Goal: Transaction & Acquisition: Download file/media

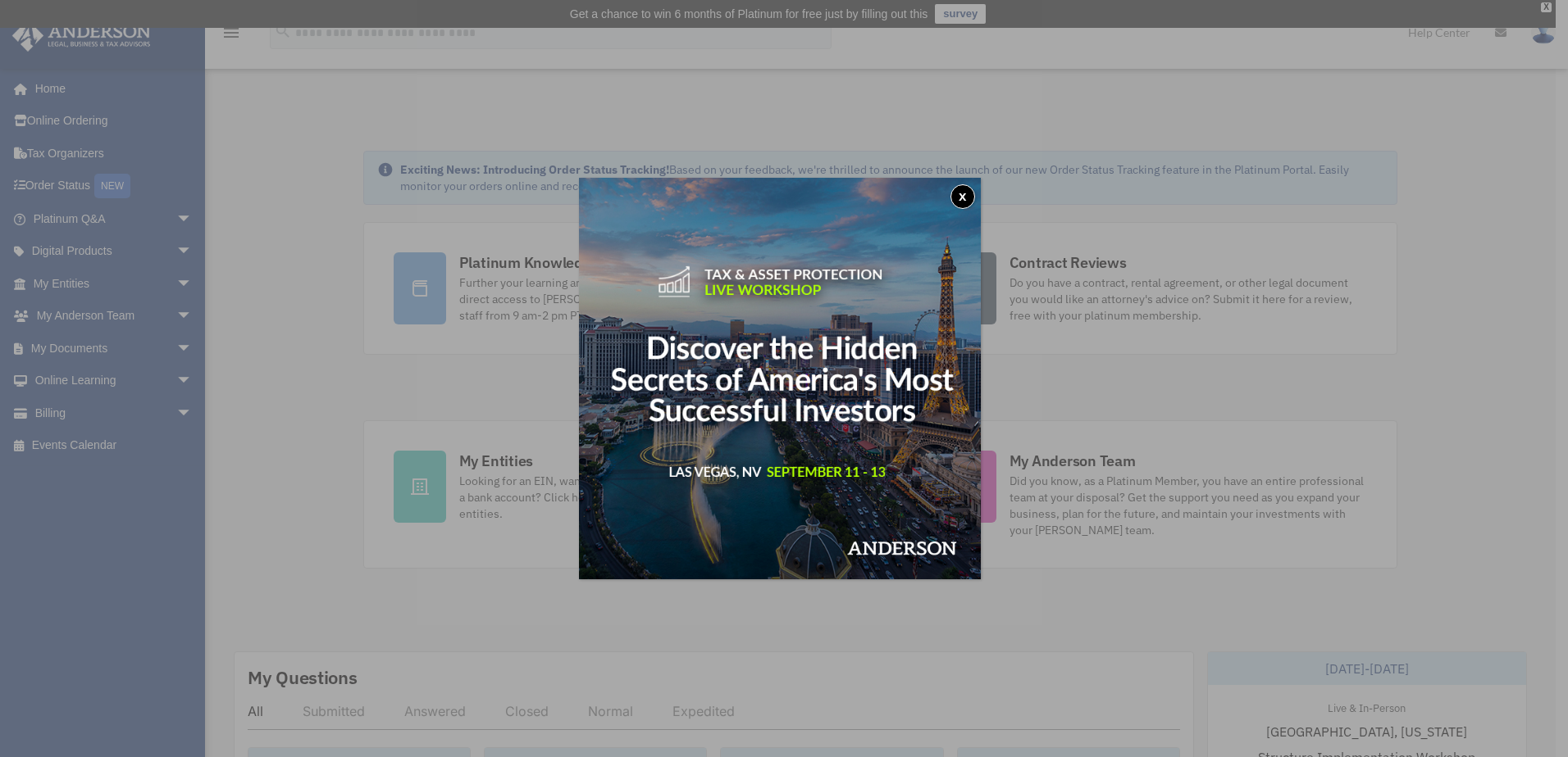
click at [972, 200] on button "x" at bounding box center [963, 197] width 24 height 24
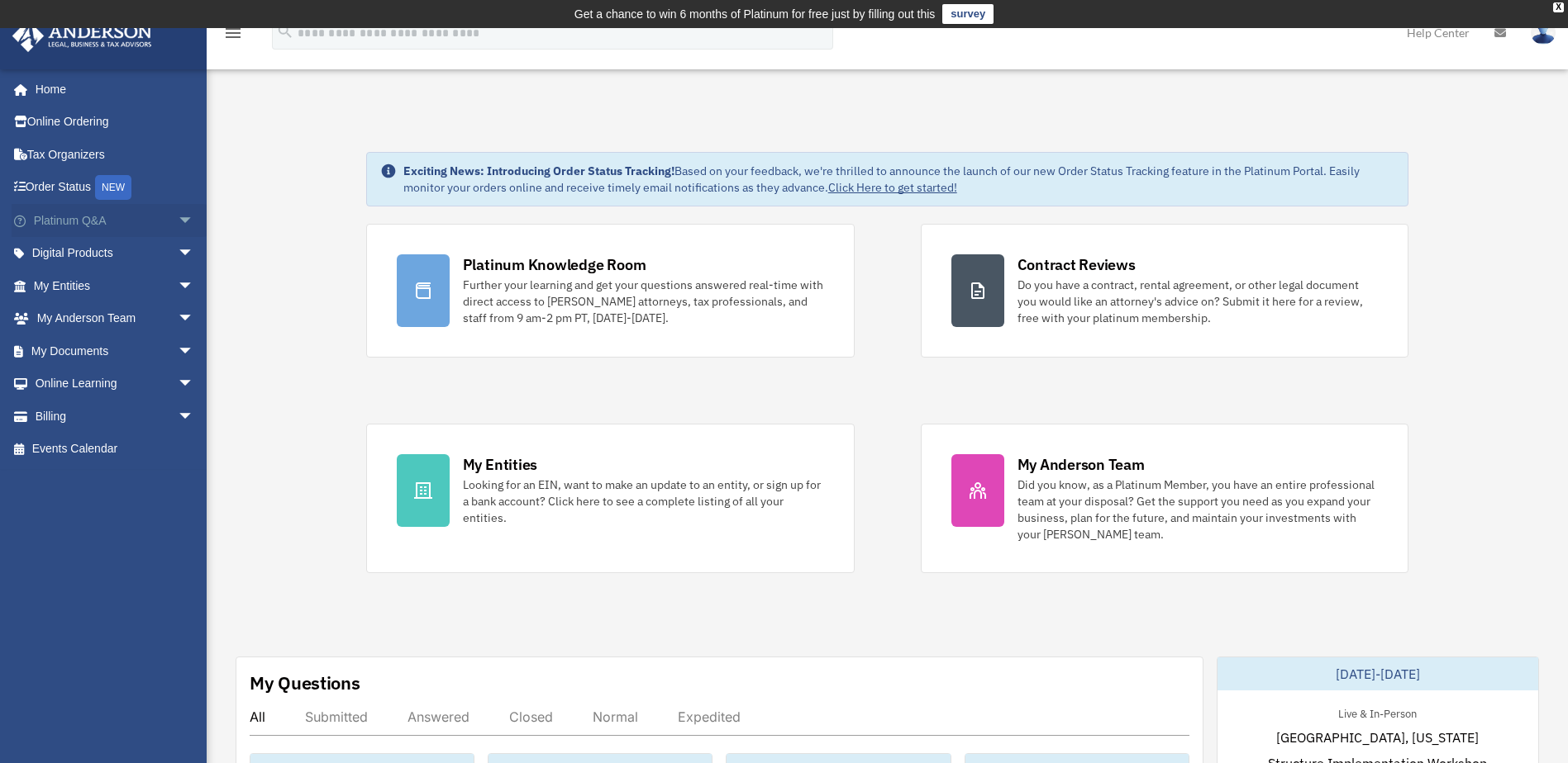
click at [178, 229] on span "arrow_drop_down" at bounding box center [194, 221] width 33 height 34
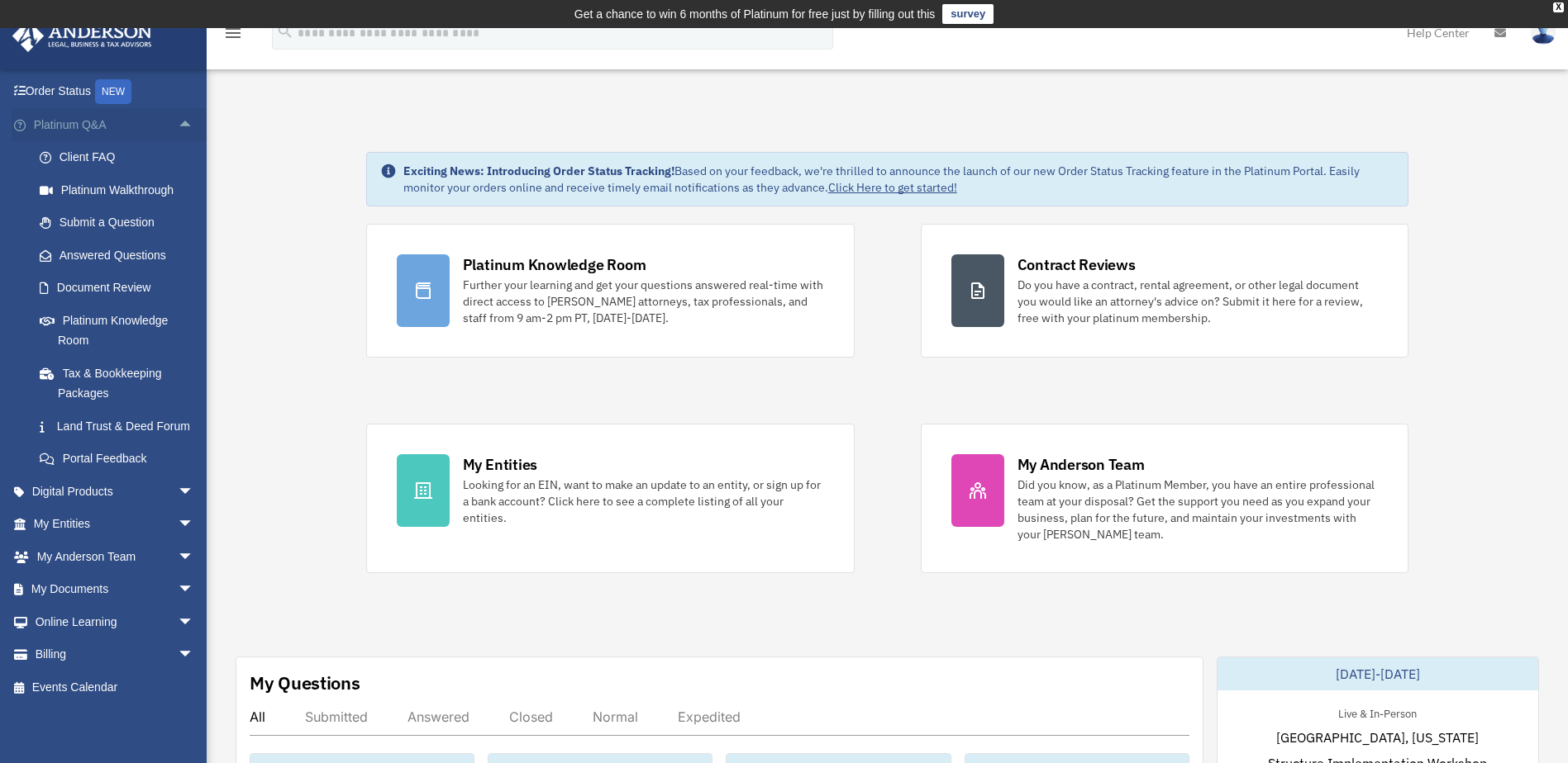
scroll to position [116, 0]
click at [178, 494] on span "arrow_drop_down" at bounding box center [194, 491] width 33 height 34
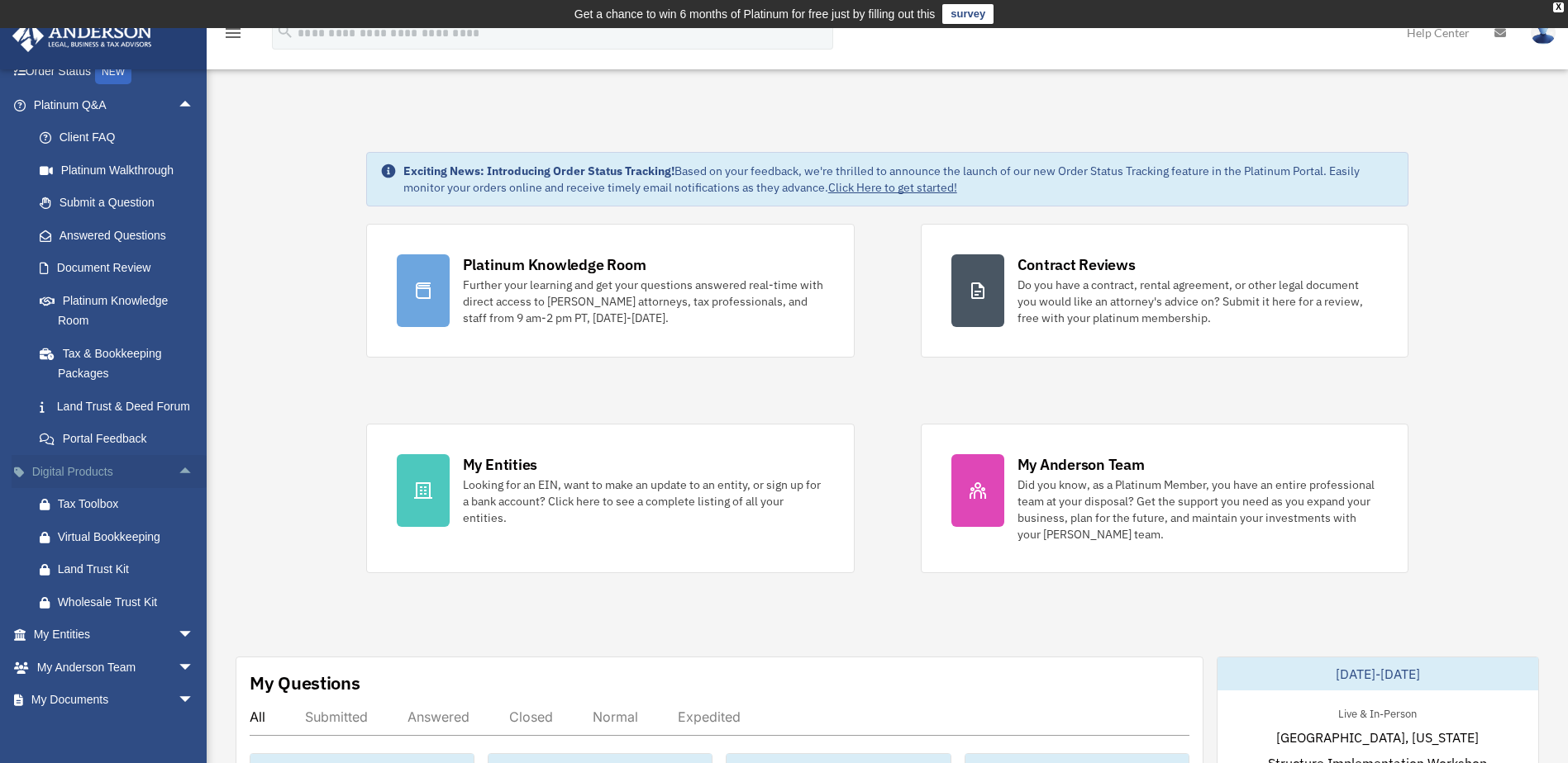
scroll to position [246, 0]
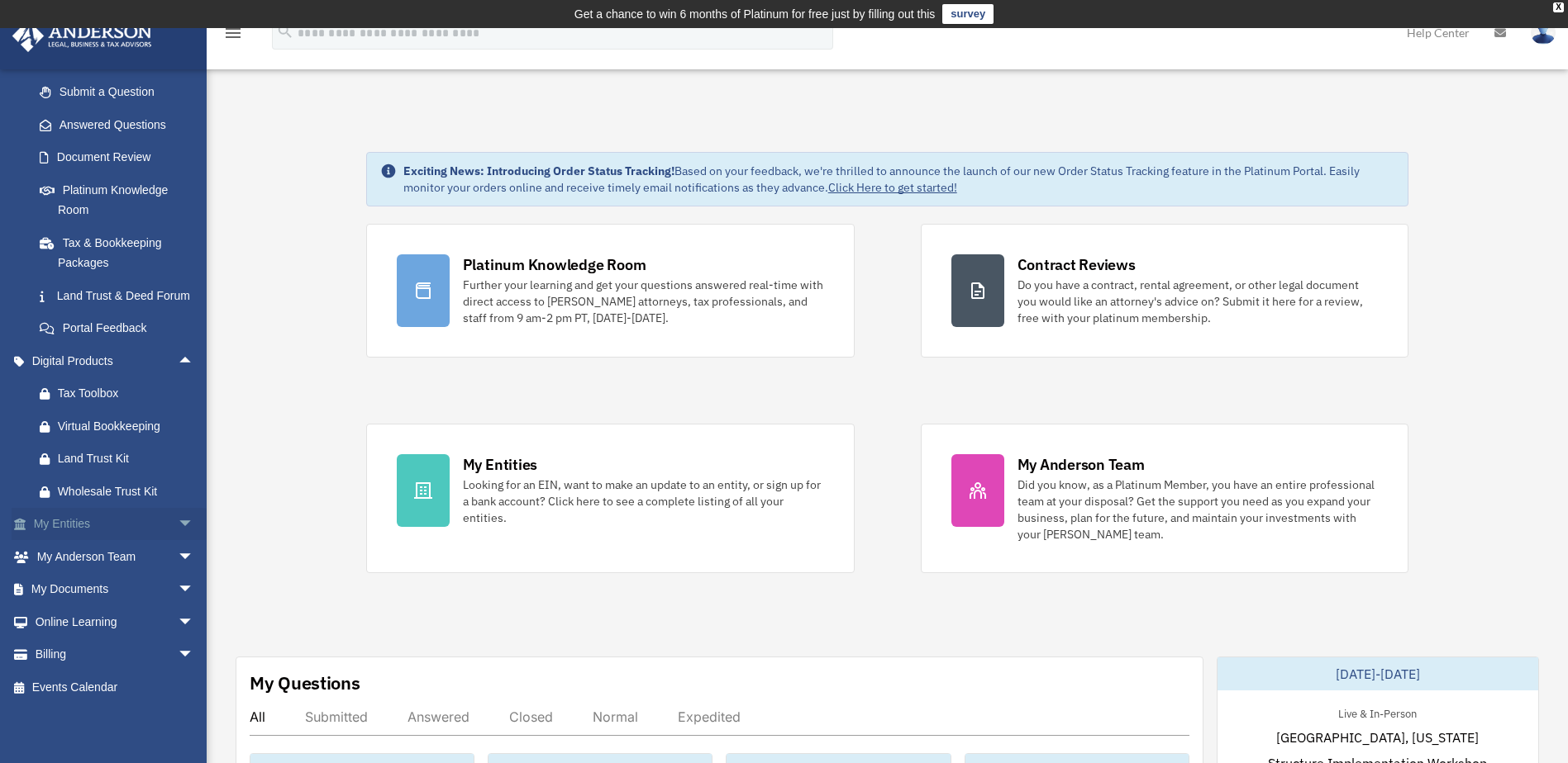
click at [178, 522] on span "arrow_drop_down" at bounding box center [194, 525] width 33 height 34
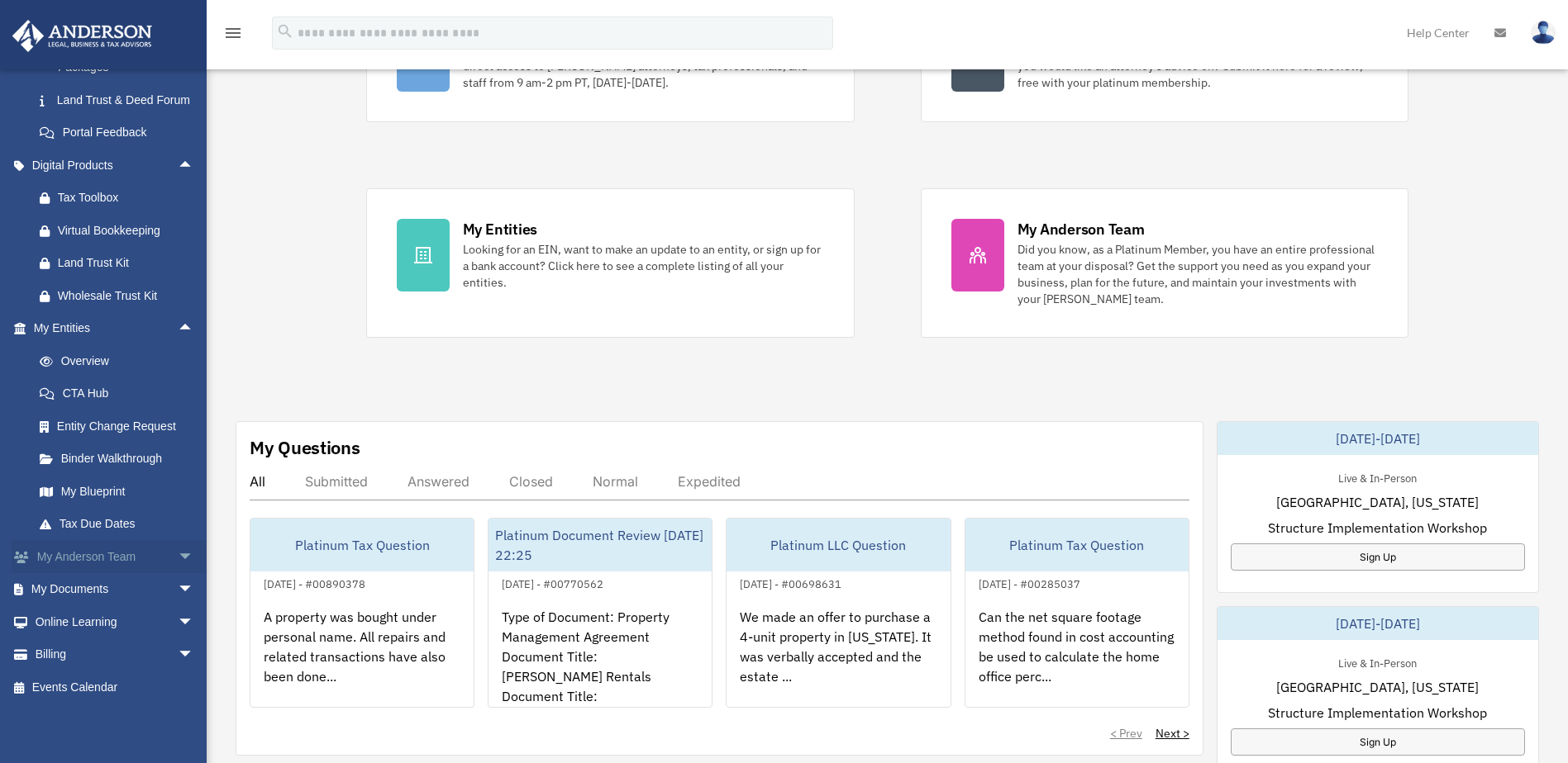
scroll to position [248, 0]
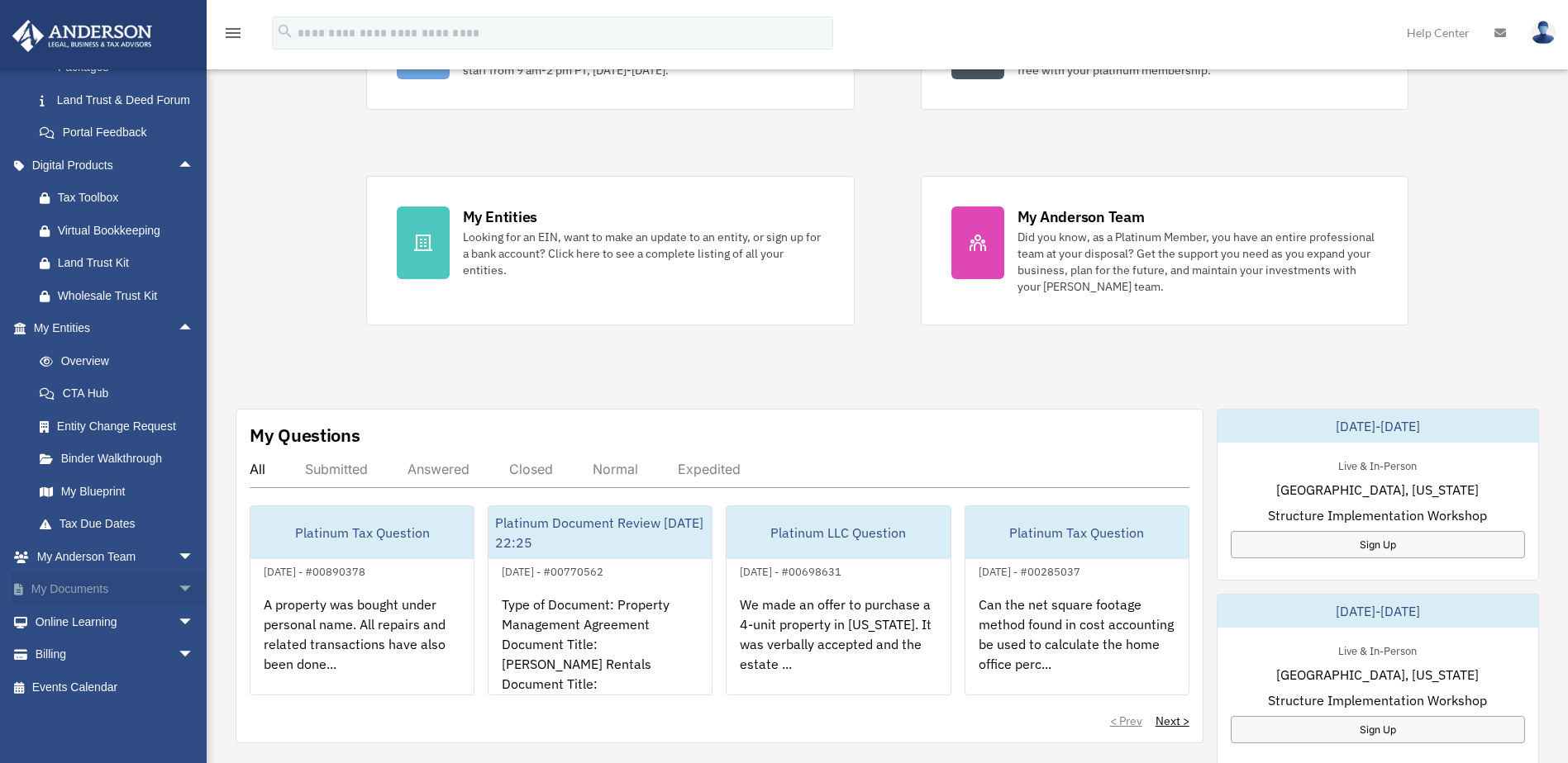
click at [178, 592] on span "arrow_drop_down" at bounding box center [194, 590] width 33 height 34
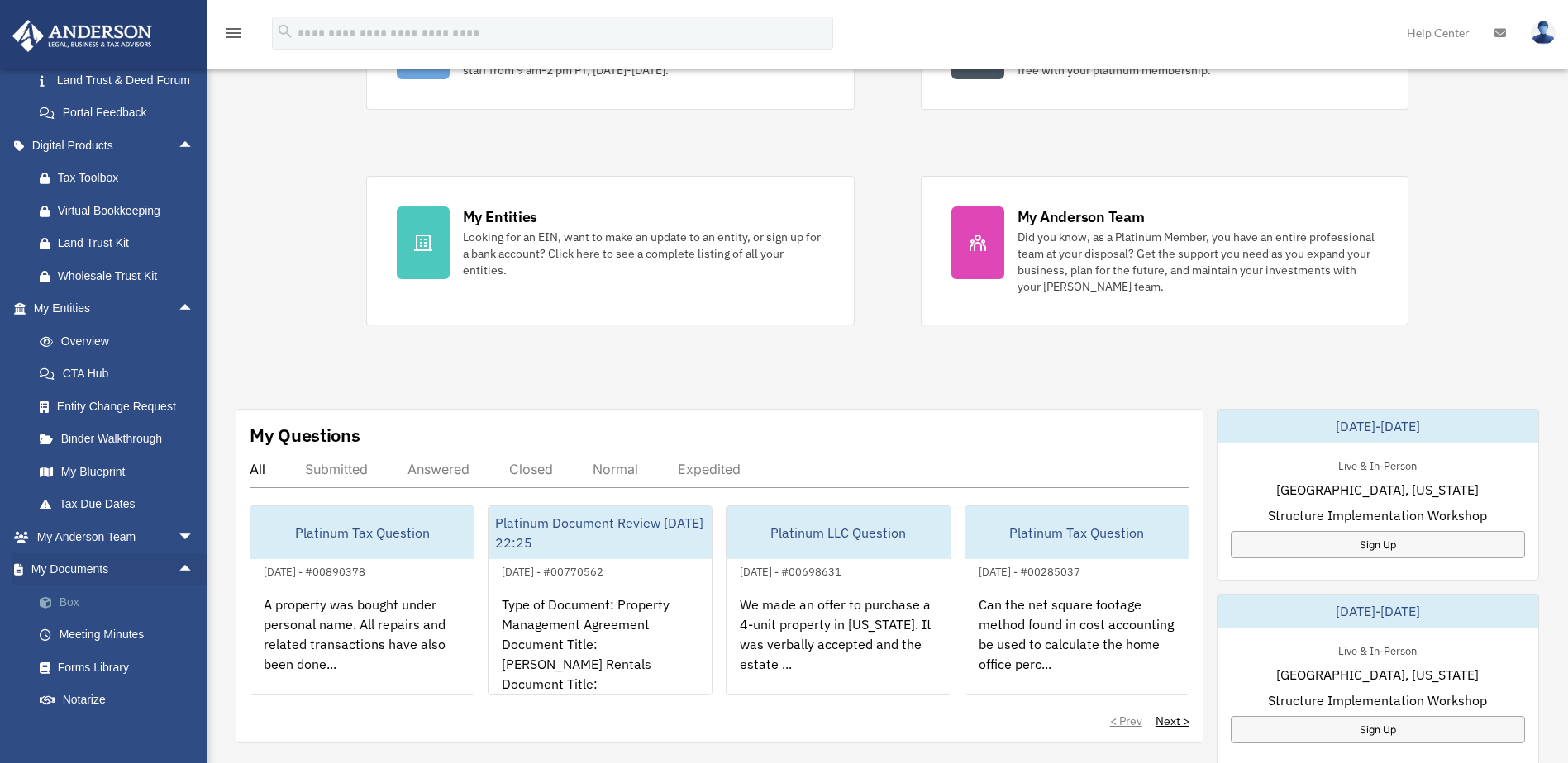
click at [79, 616] on link "Box" at bounding box center [121, 601] width 196 height 33
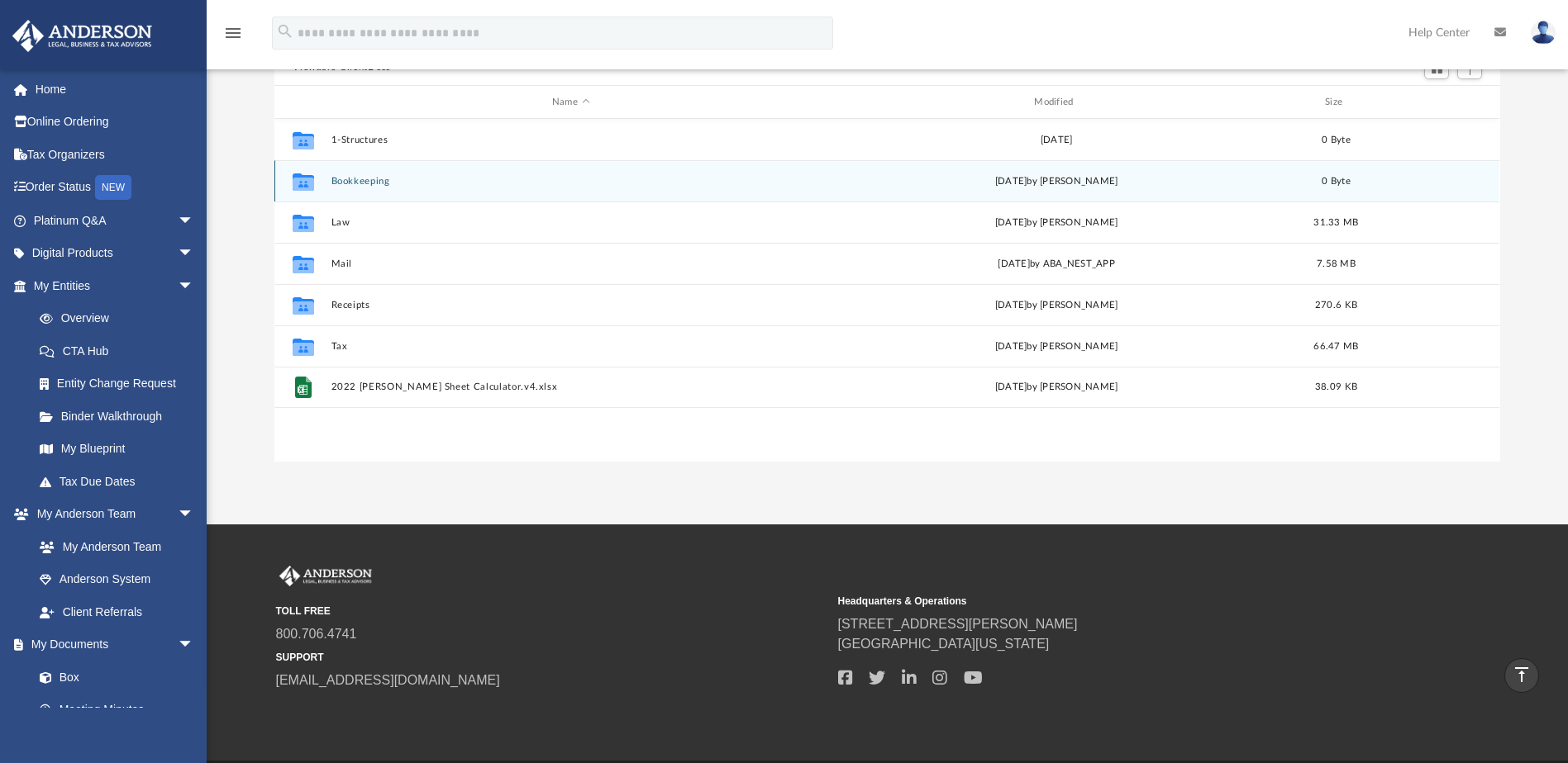
scroll to position [182, 0]
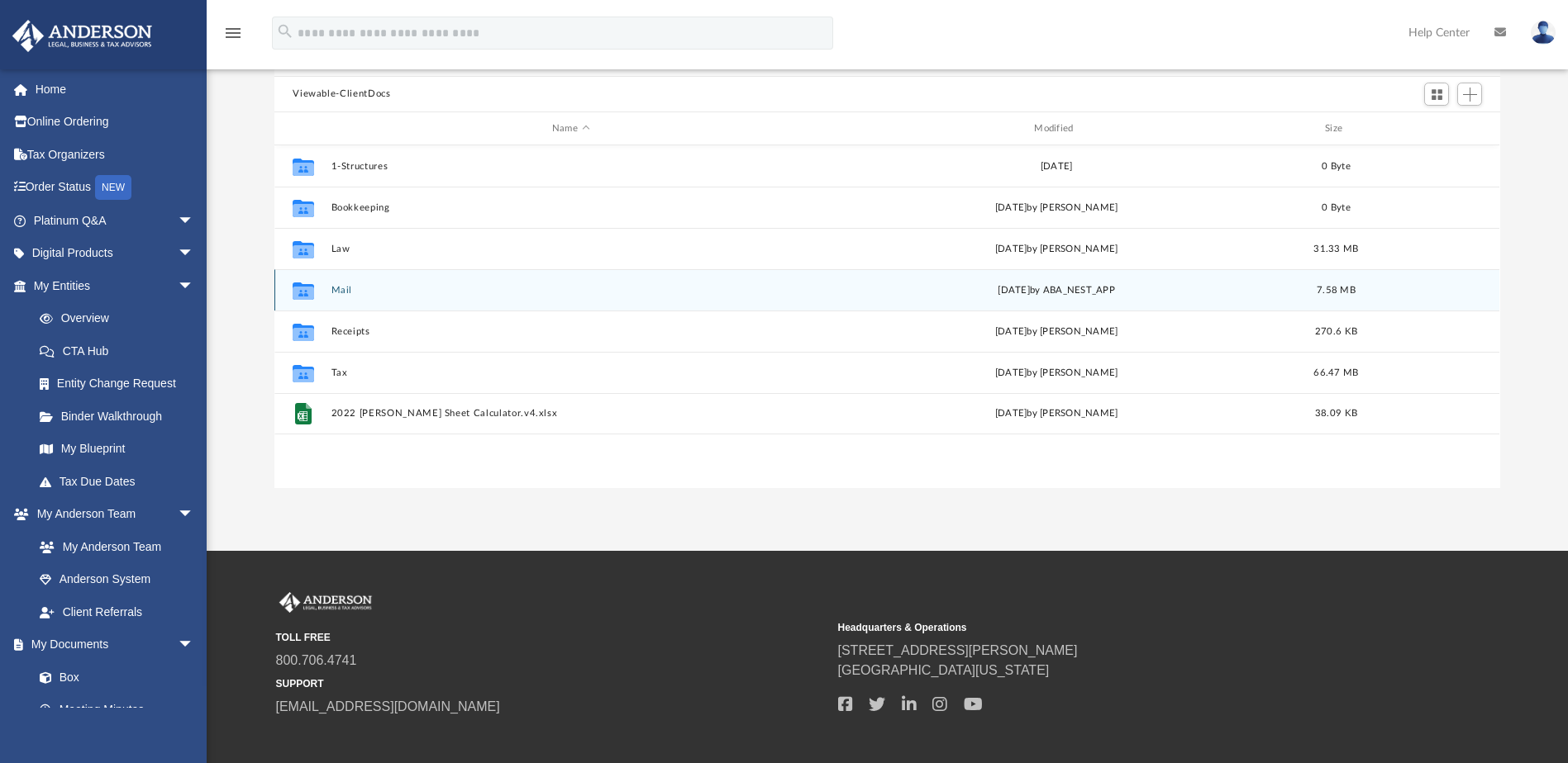
click at [332, 288] on button "Mail" at bounding box center [571, 289] width 478 height 10
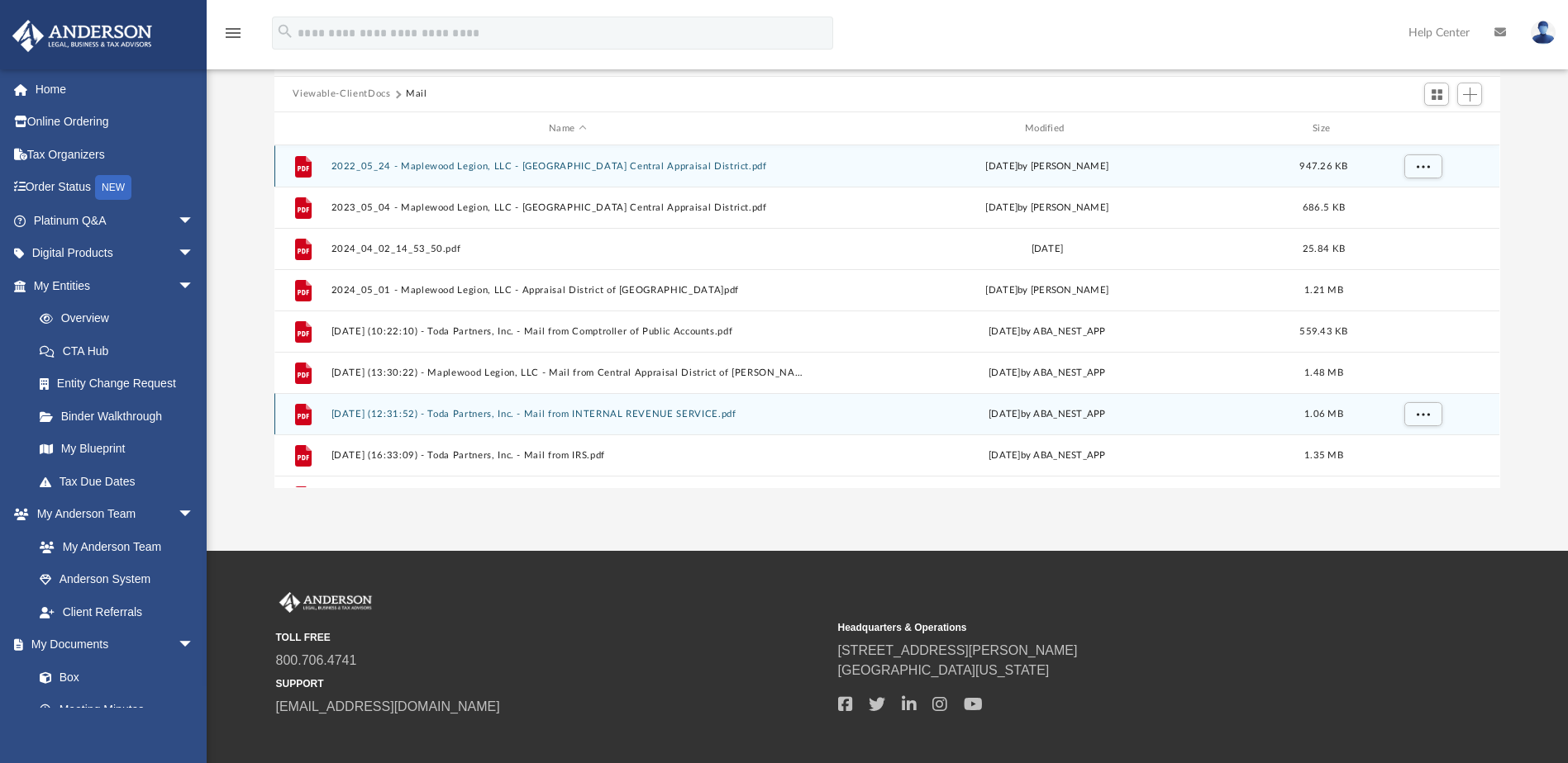
scroll to position [100, 0]
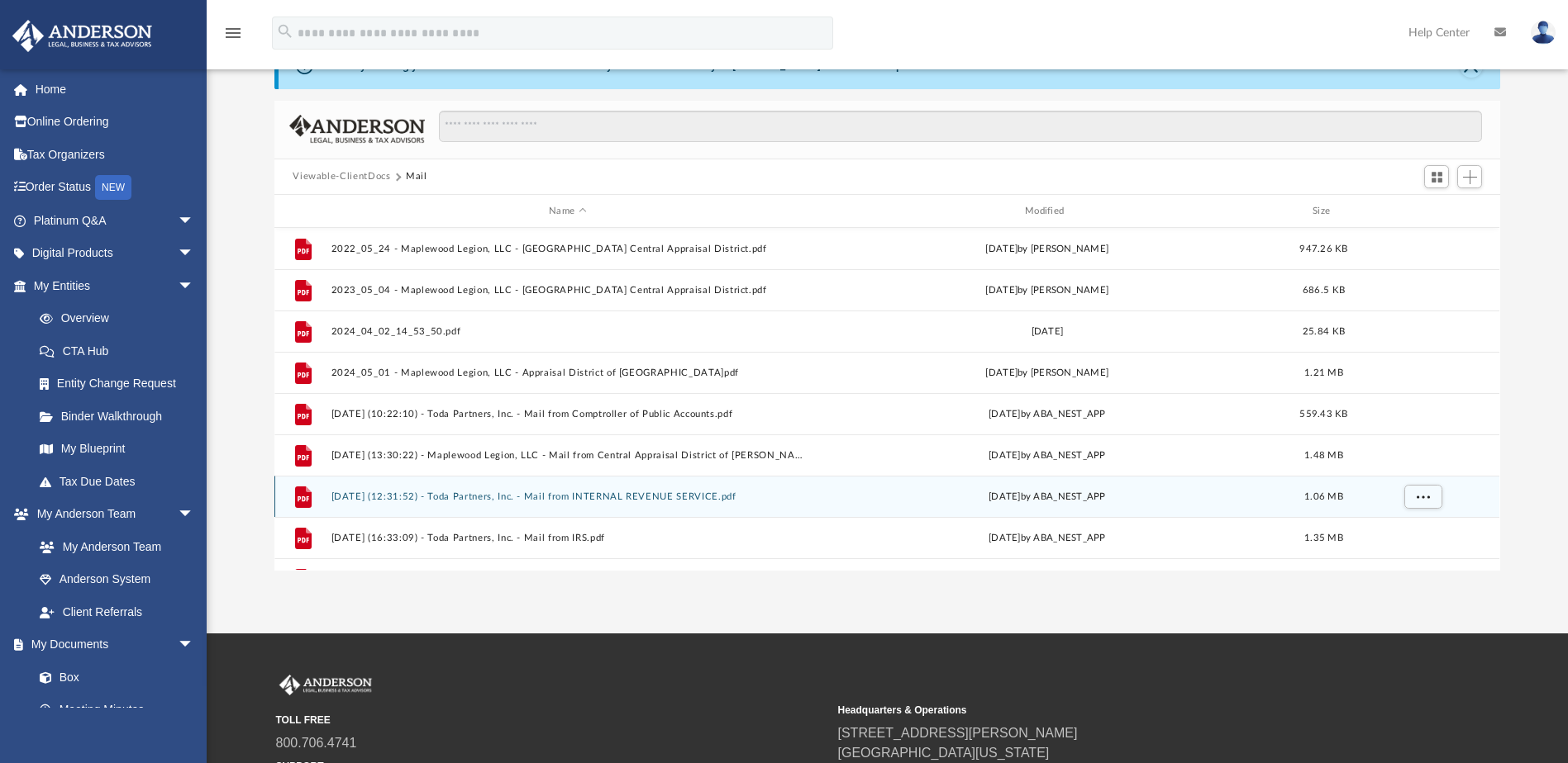
click at [694, 495] on button "2025.06.19 (12:31:52) - Toda Partners, Inc. - Mail from INTERNAL REVENUE SERVIC…" at bounding box center [568, 496] width 473 height 10
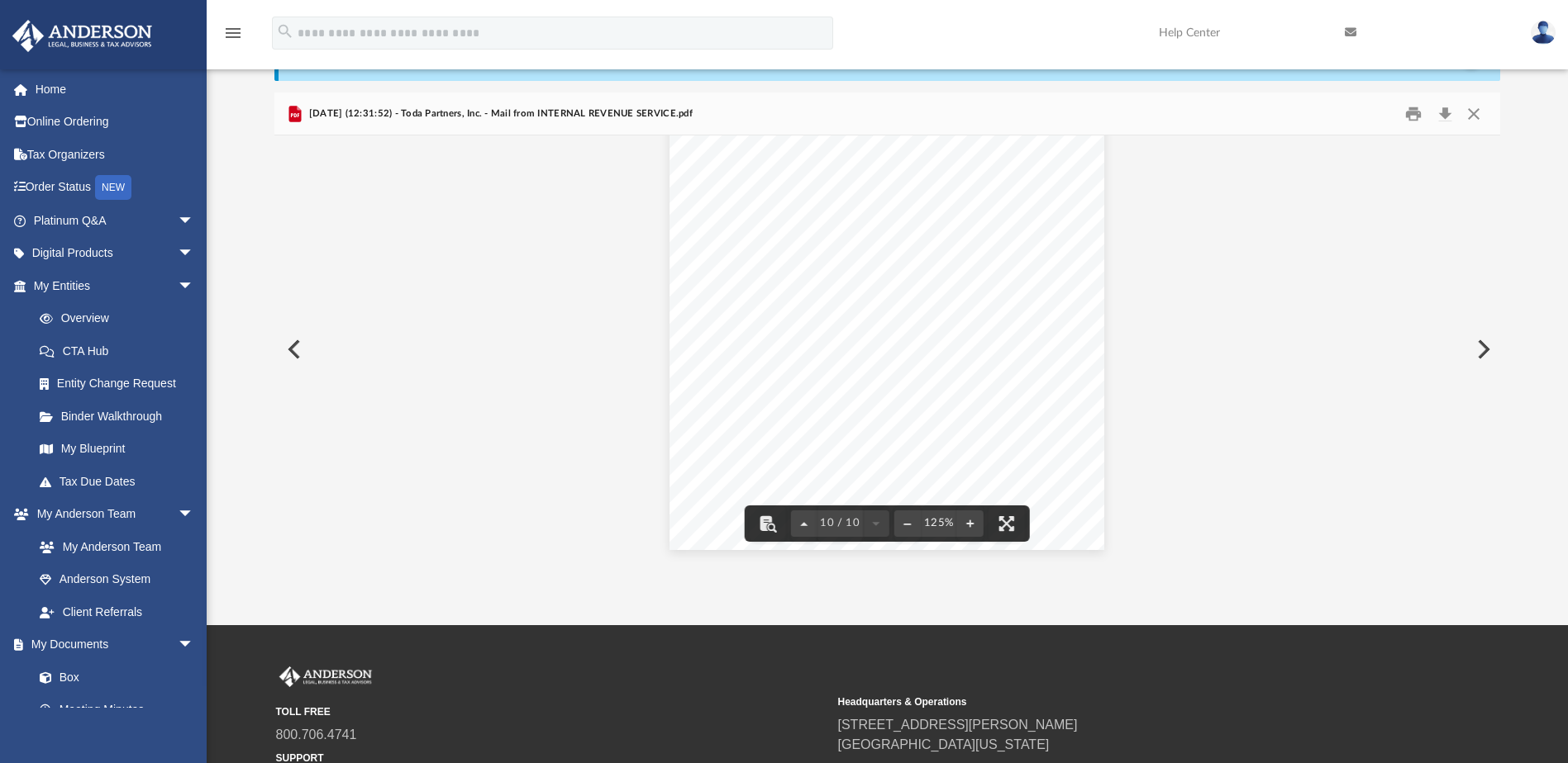
scroll to position [0, 0]
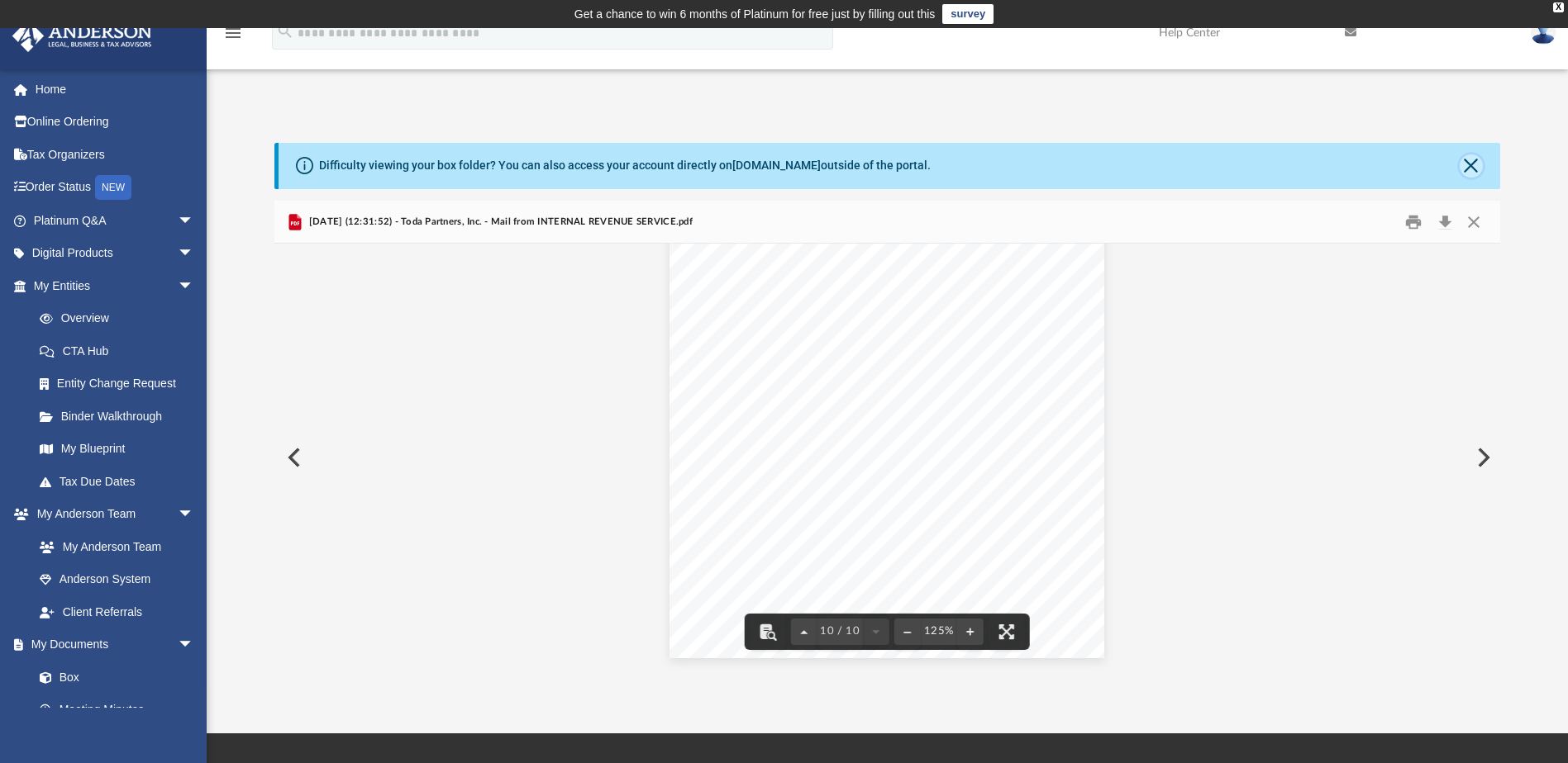
click at [1475, 167] on button "Close" at bounding box center [1471, 165] width 24 height 23
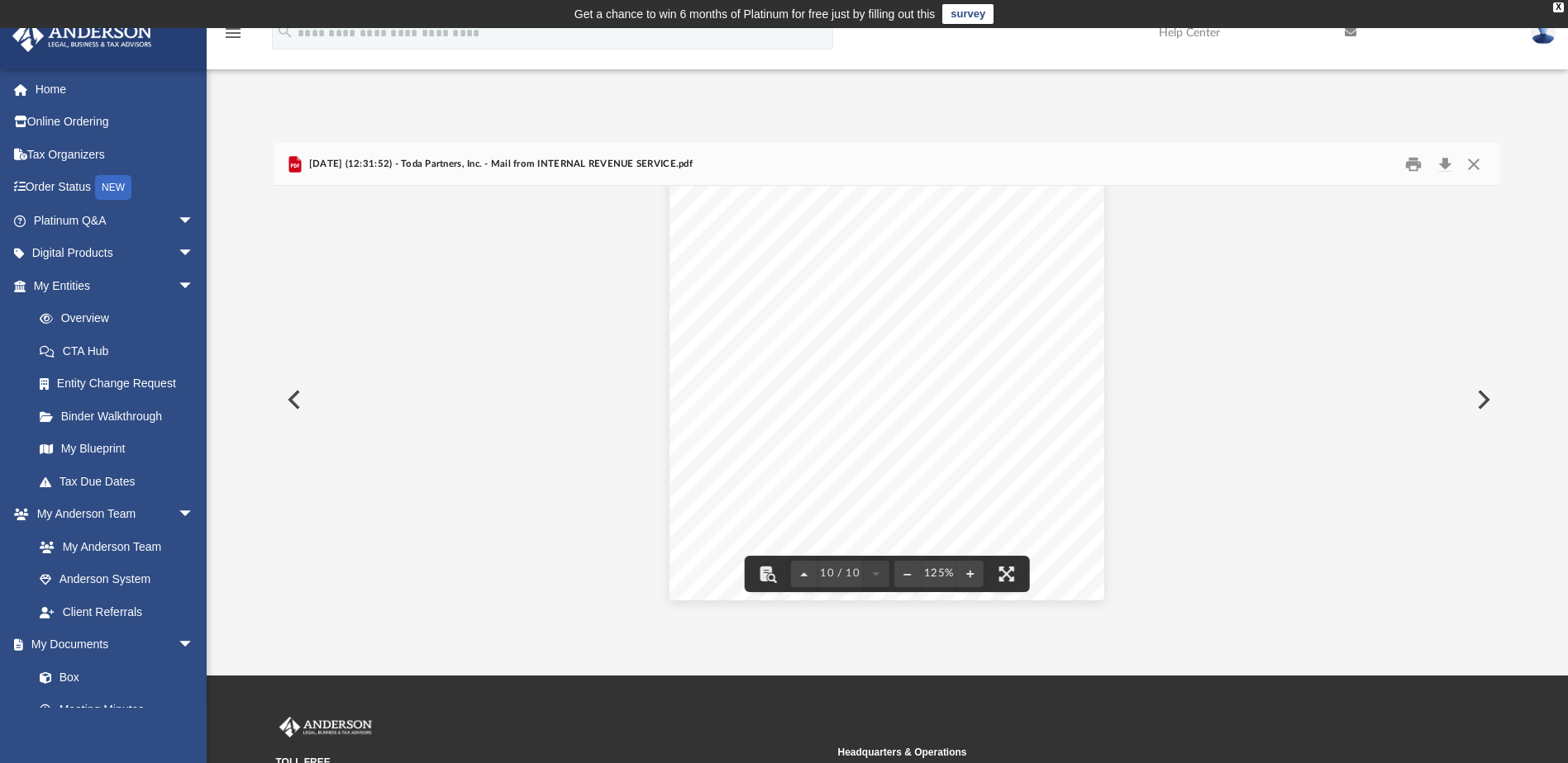
click at [297, 399] on button "Preview" at bounding box center [292, 399] width 37 height 46
click at [1473, 156] on button "Close" at bounding box center [1474, 164] width 30 height 25
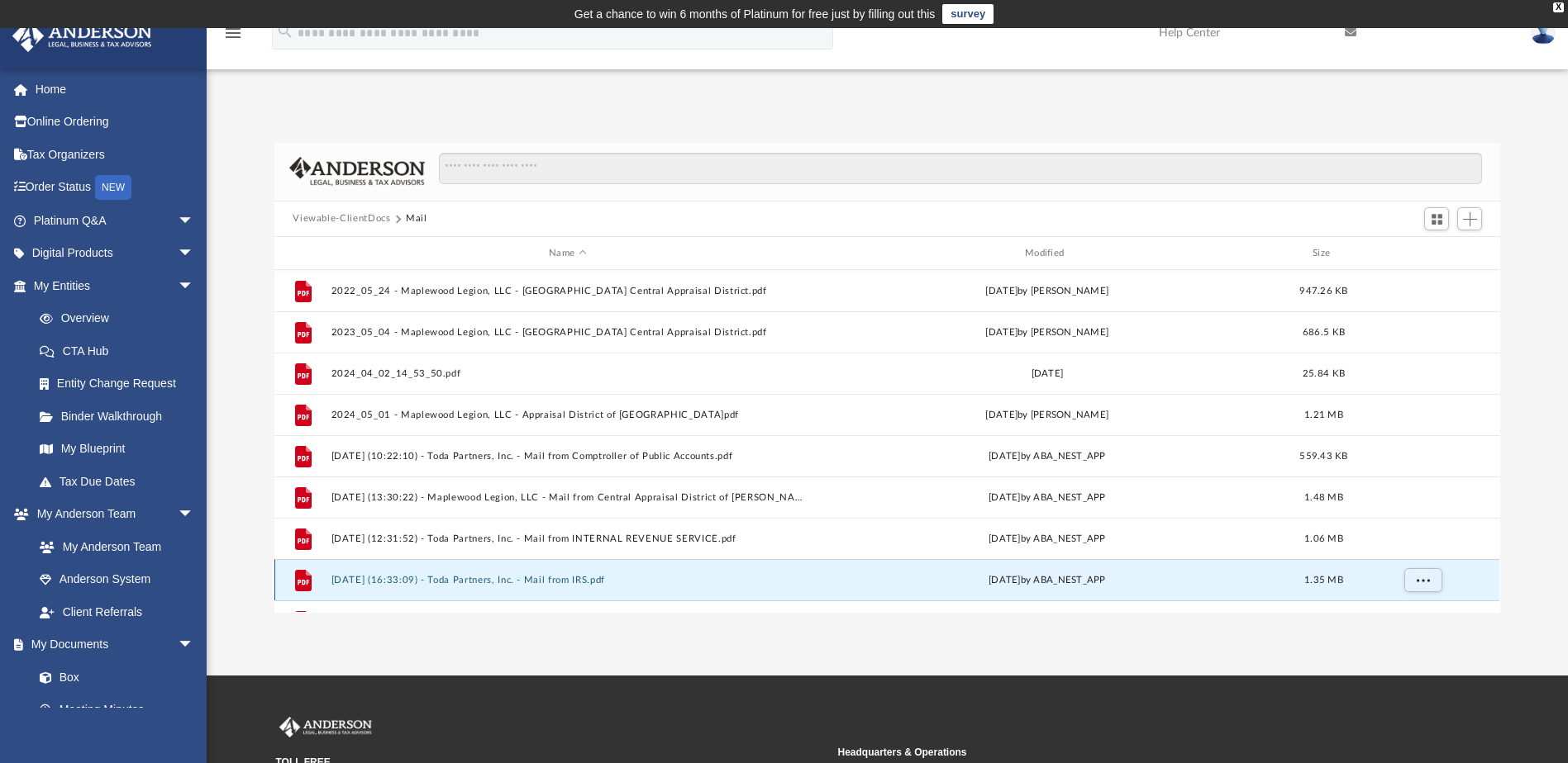
click at [613, 584] on button "2025.08.22 (16:33:09) - Toda Partners, Inc. - Mail from IRS.pdf" at bounding box center [568, 580] width 473 height 10
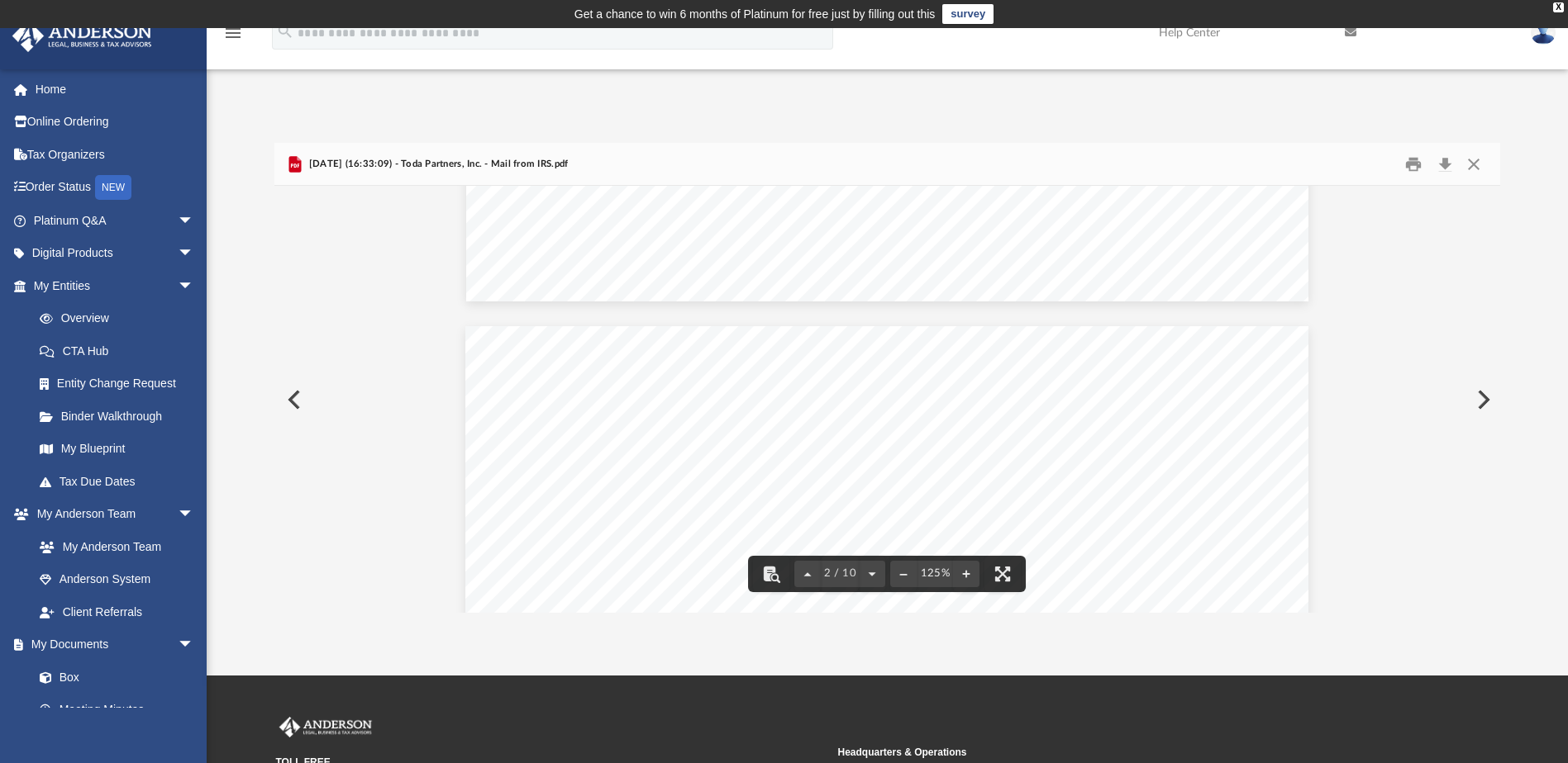
scroll to position [661, 0]
click at [1472, 165] on button "Close" at bounding box center [1474, 164] width 30 height 25
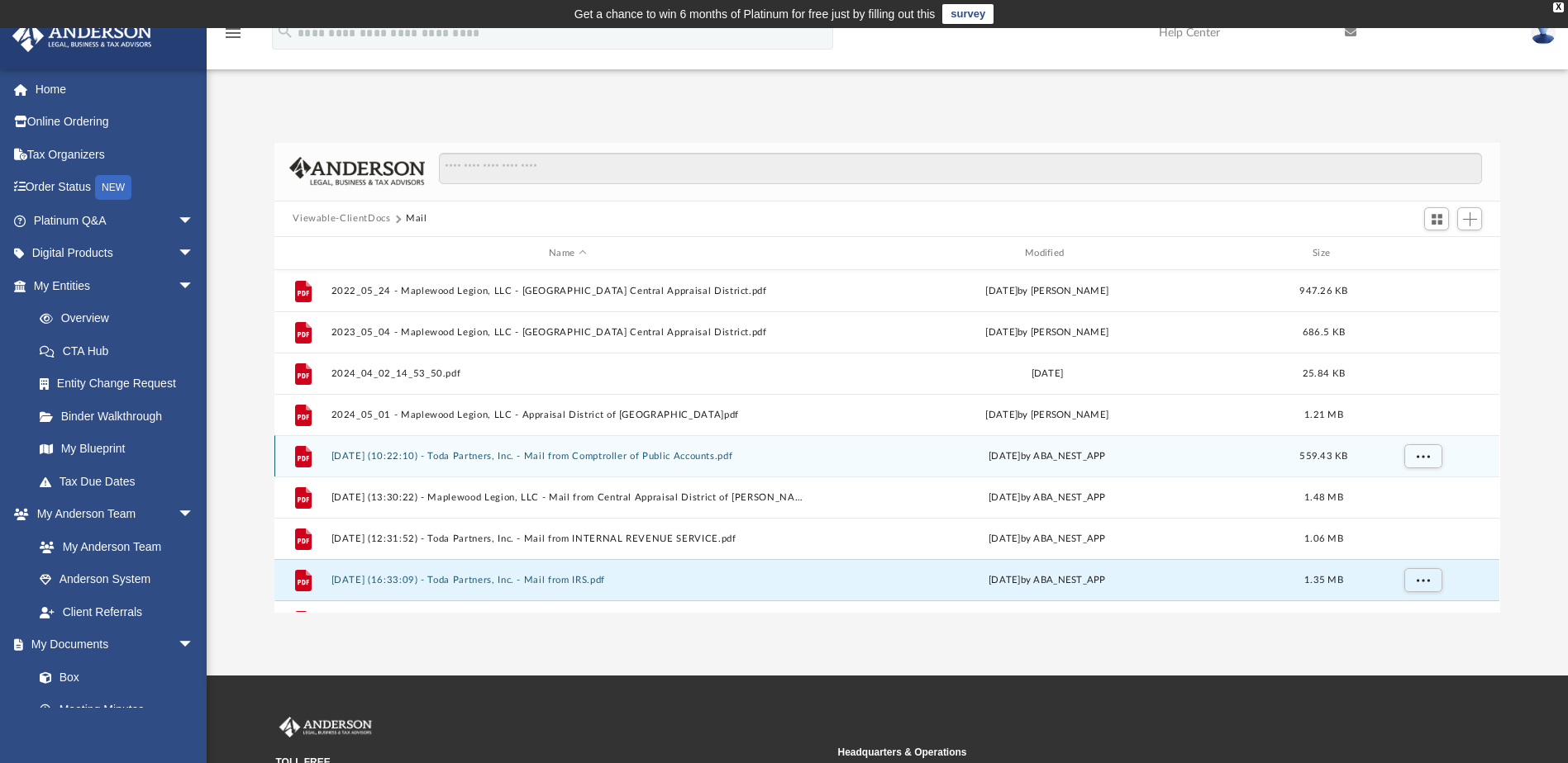
click at [723, 459] on button "2025.02.10 (10:22:10) - Toda Partners, Inc. - Mail from Comptroller of Public A…" at bounding box center [568, 456] width 473 height 10
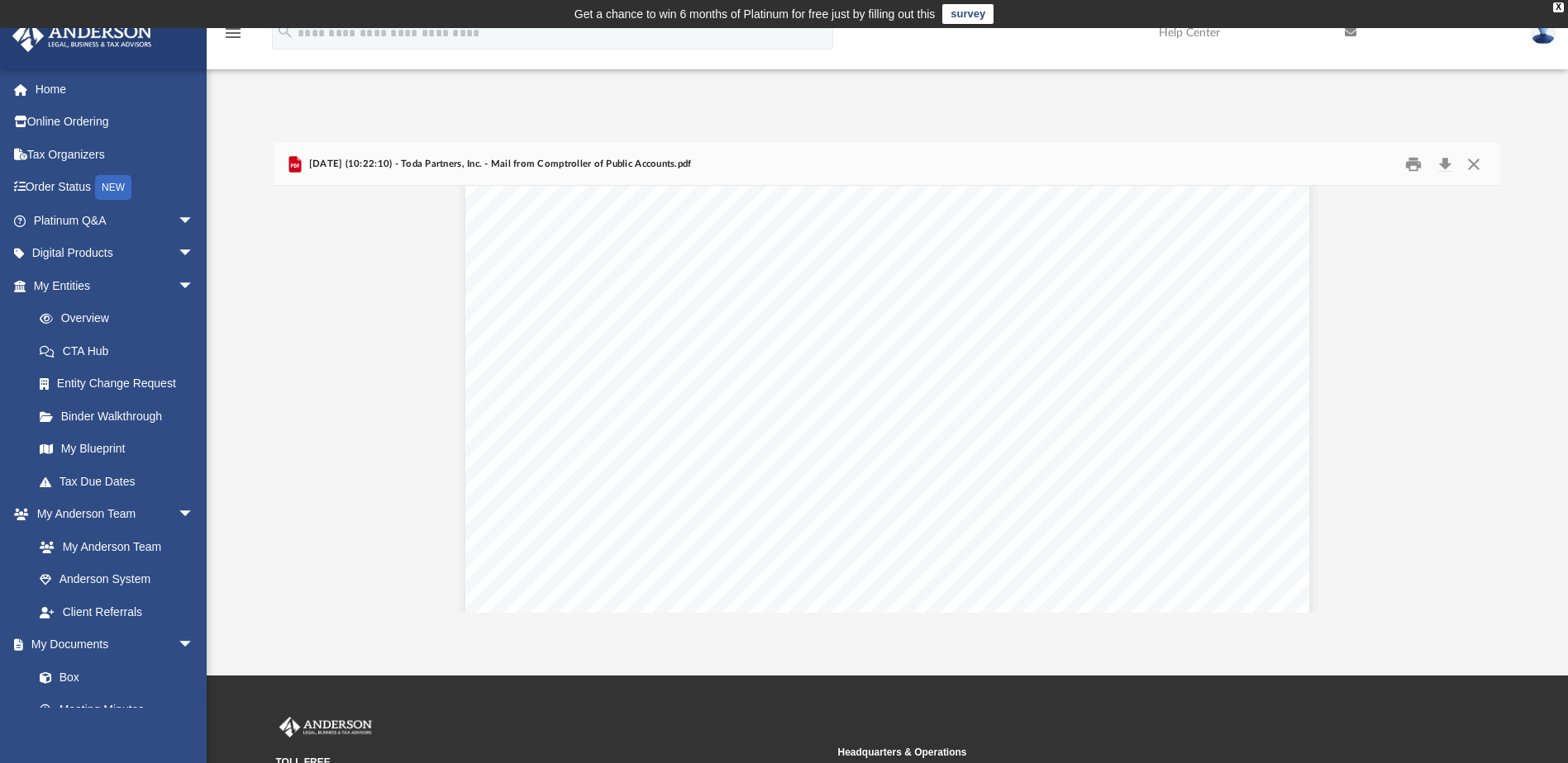
scroll to position [0, 0]
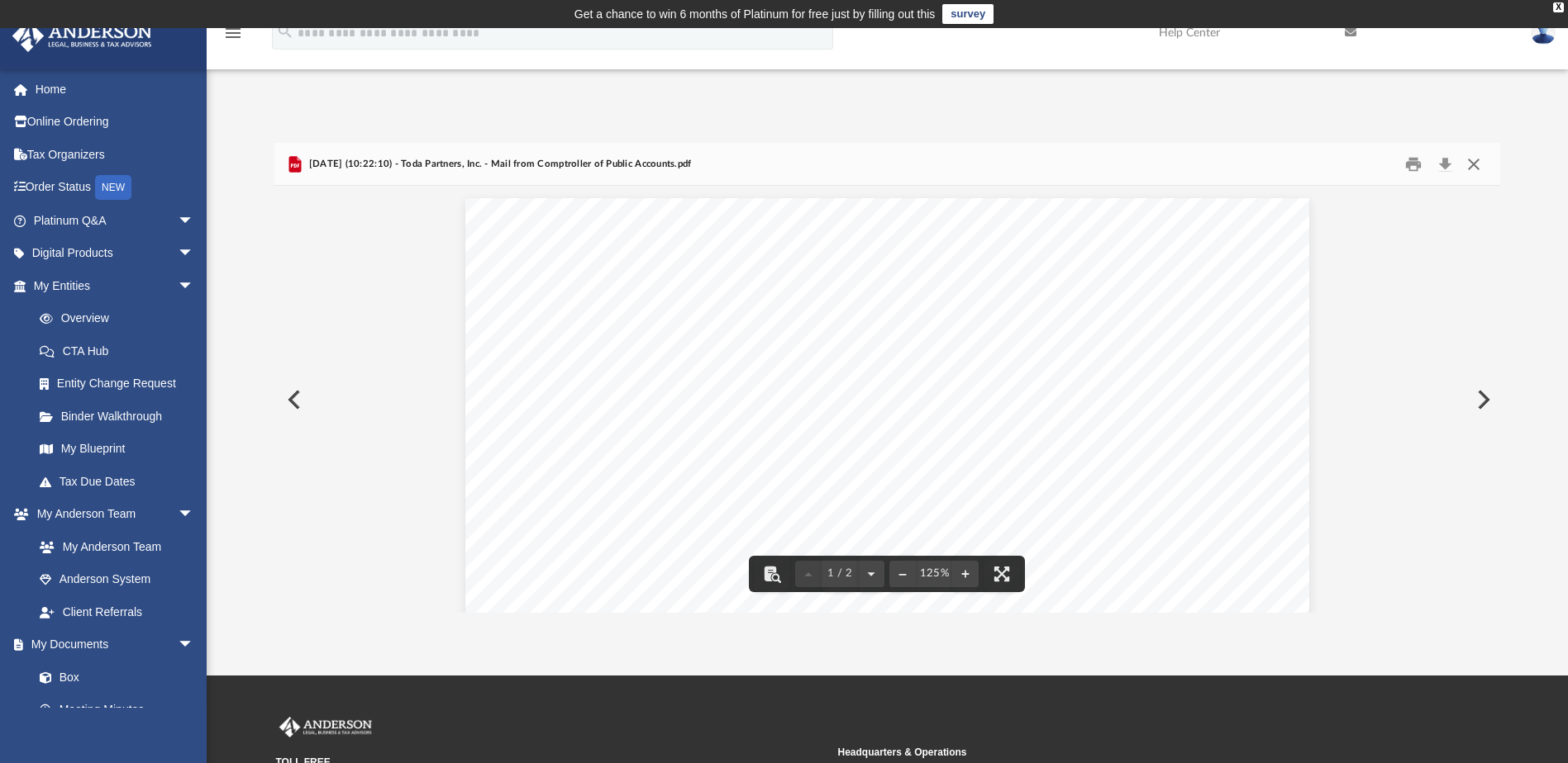
click at [1475, 154] on button "Close" at bounding box center [1474, 164] width 30 height 25
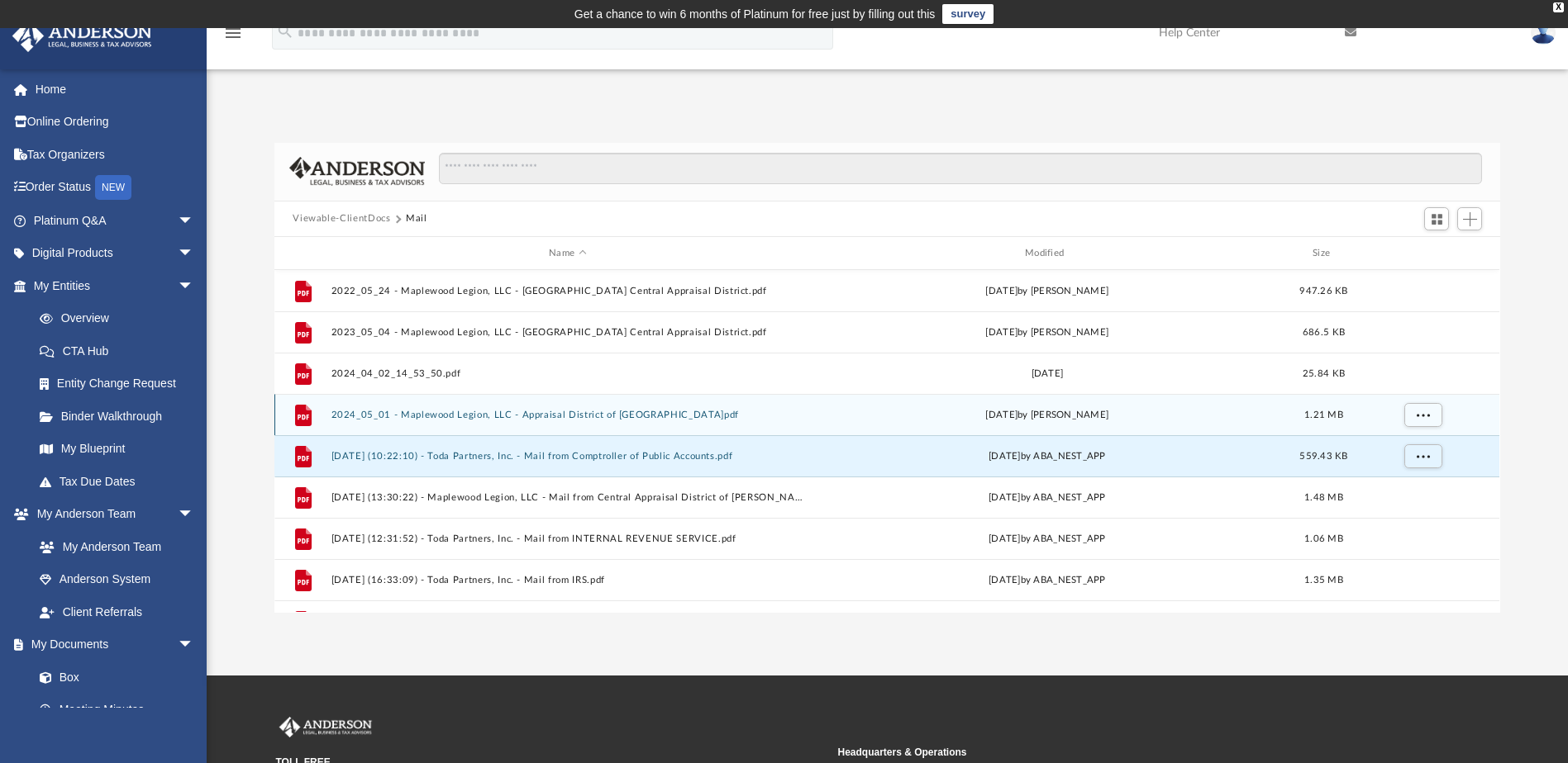
scroll to position [71, 0]
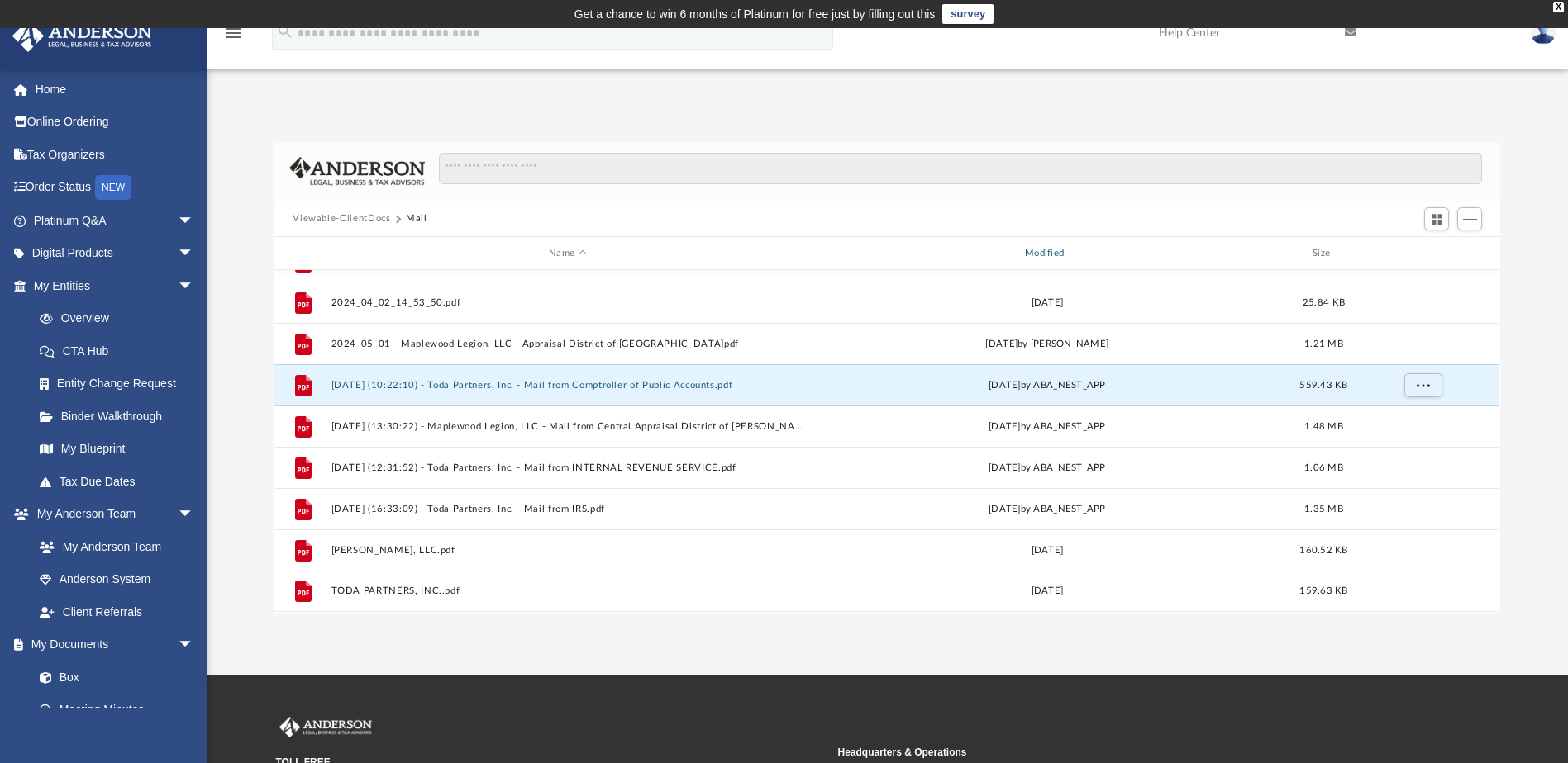
click at [1039, 255] on div "Modified" at bounding box center [1046, 254] width 473 height 15
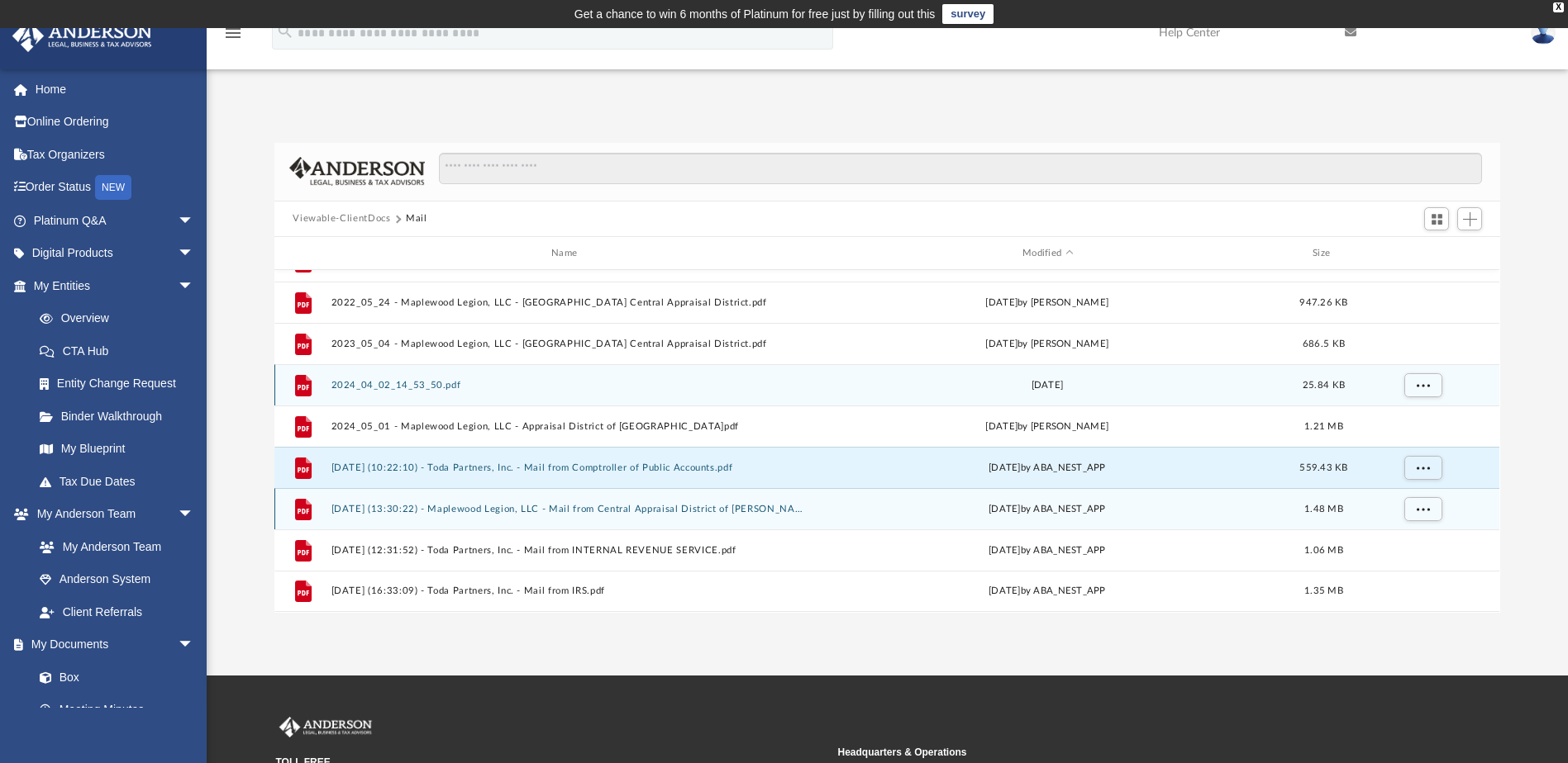
scroll to position [83, 0]
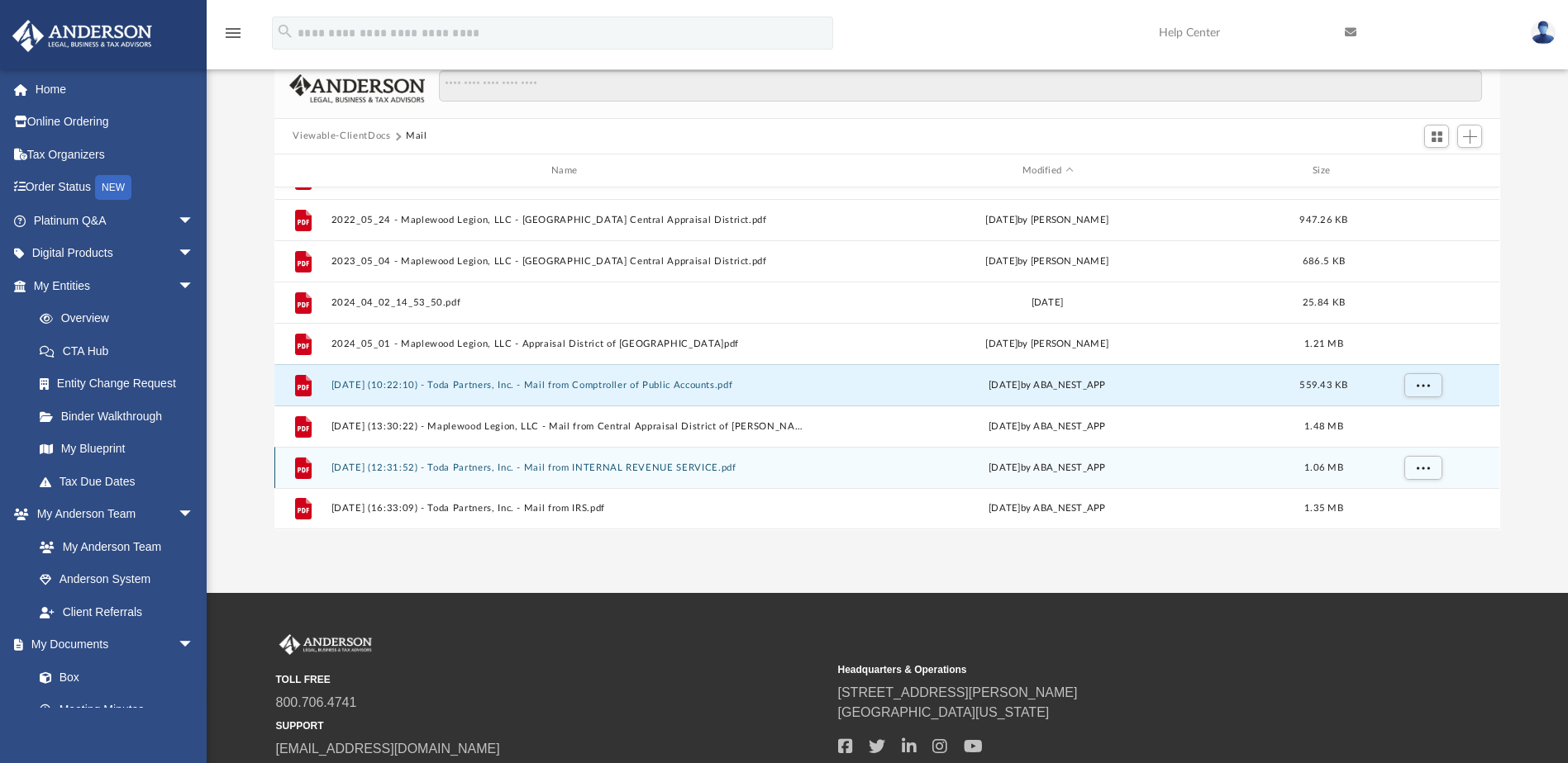
click at [651, 475] on div "File 2025.06.19 (12:31:52) - Toda Partners, Inc. - Mail from INTERNAL REVENUE S…" at bounding box center [886, 468] width 1225 height 41
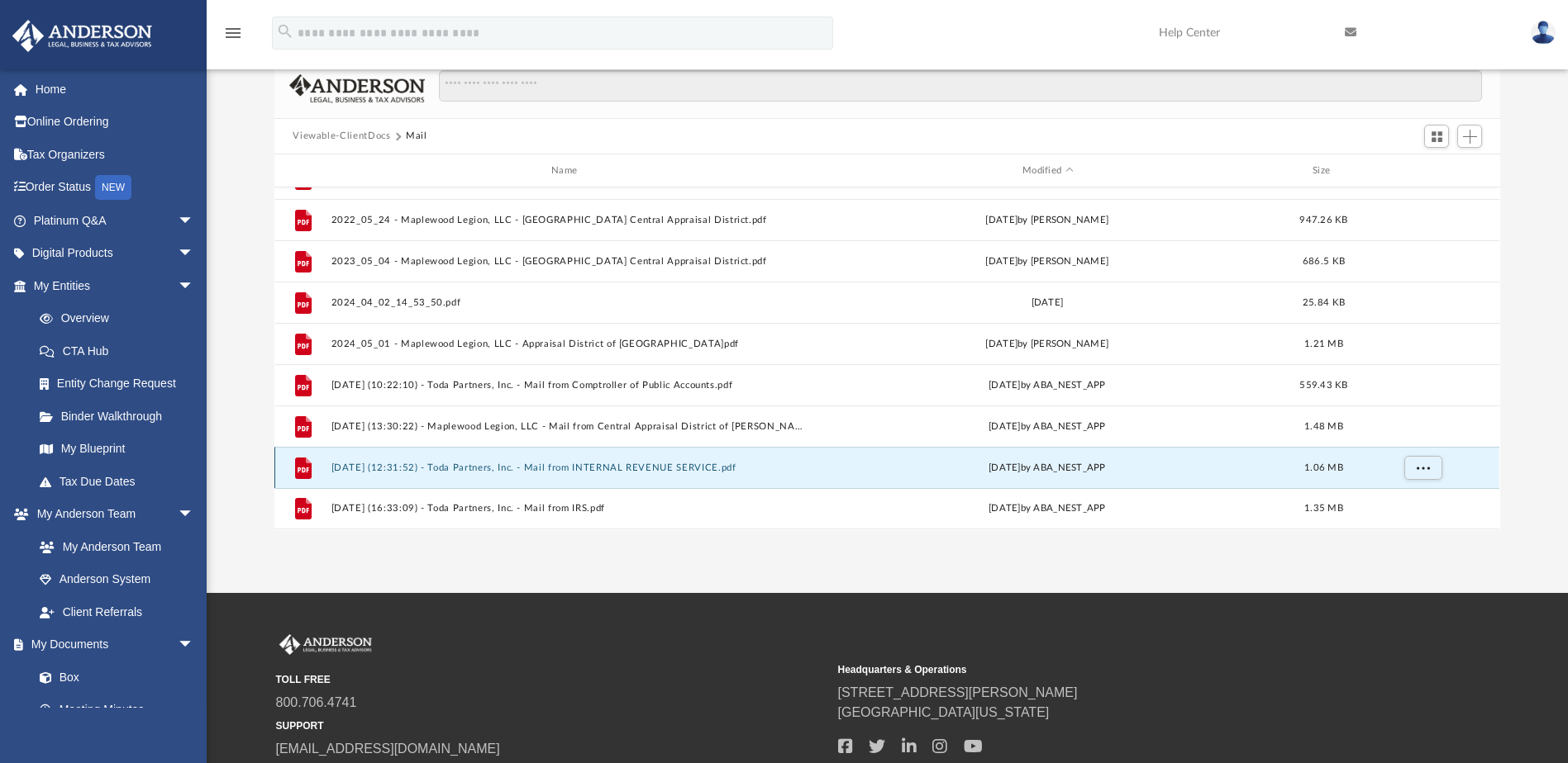
click at [633, 468] on button "2025.06.19 (12:31:52) - Toda Partners, Inc. - Mail from INTERNAL REVENUE SERVIC…" at bounding box center [568, 467] width 473 height 10
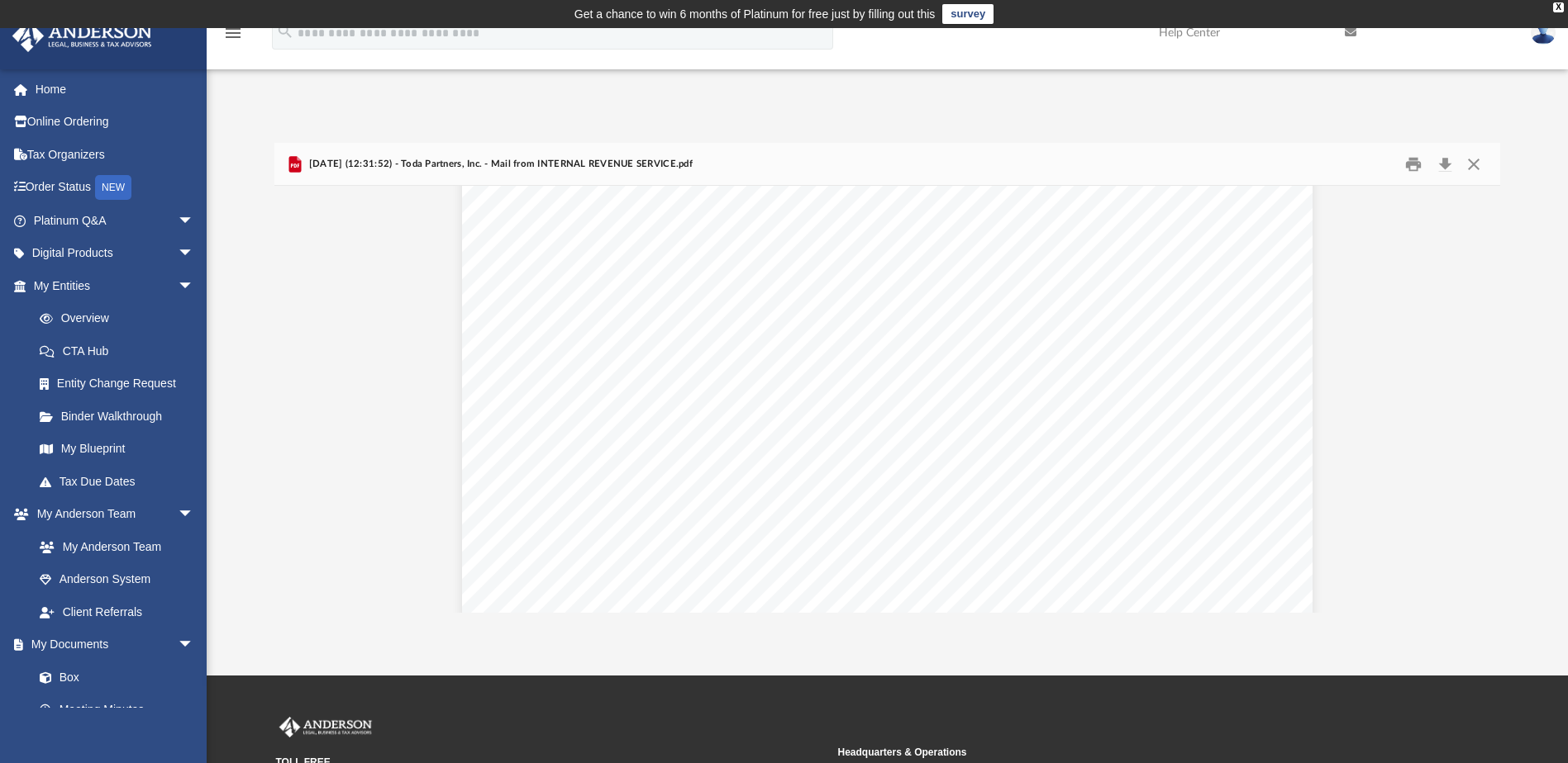
scroll to position [0, 0]
click at [1466, 164] on button "Close" at bounding box center [1474, 164] width 30 height 25
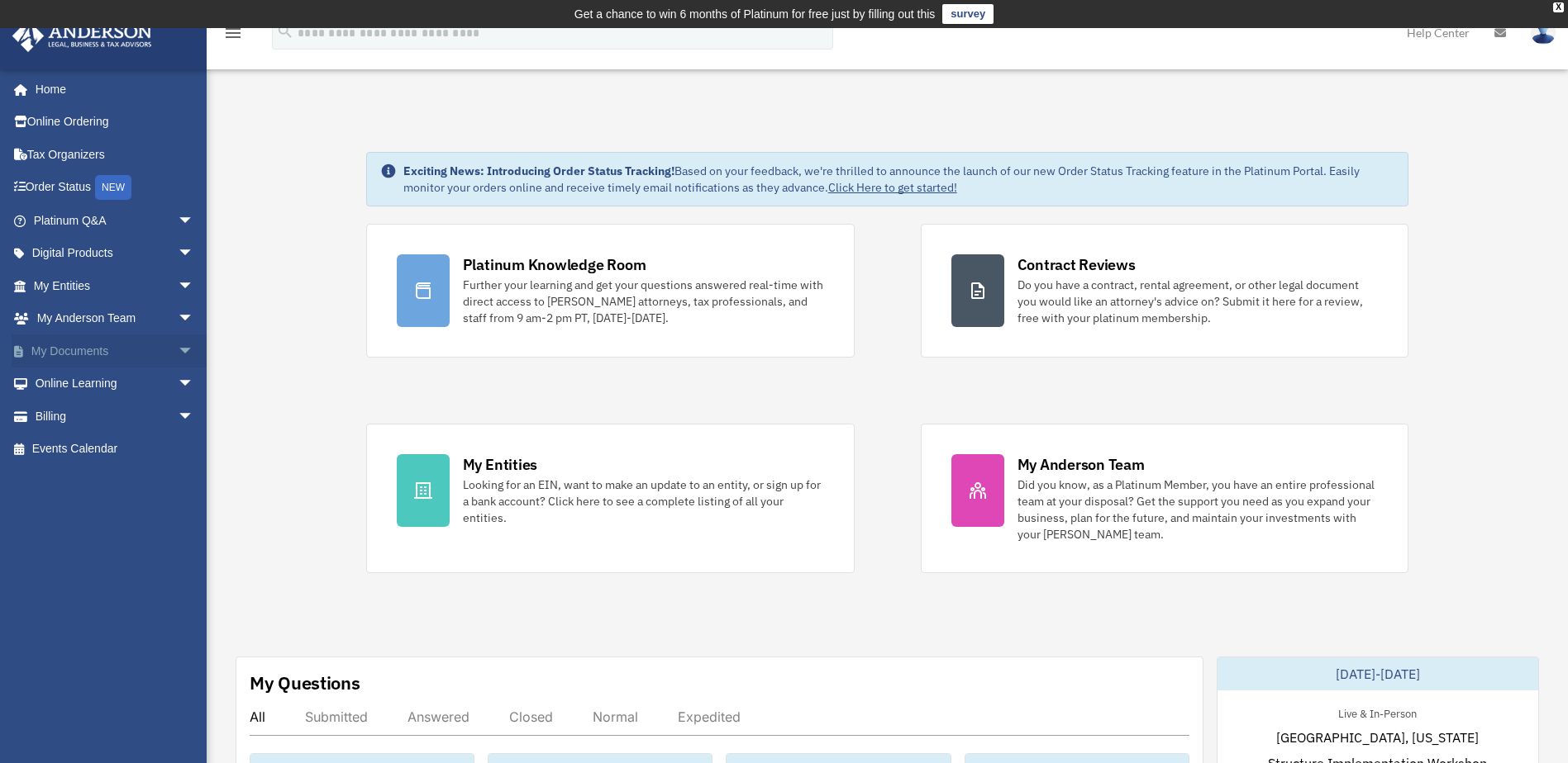
click at [120, 359] on link "My Documents arrow_drop_down" at bounding box center [115, 350] width 208 height 33
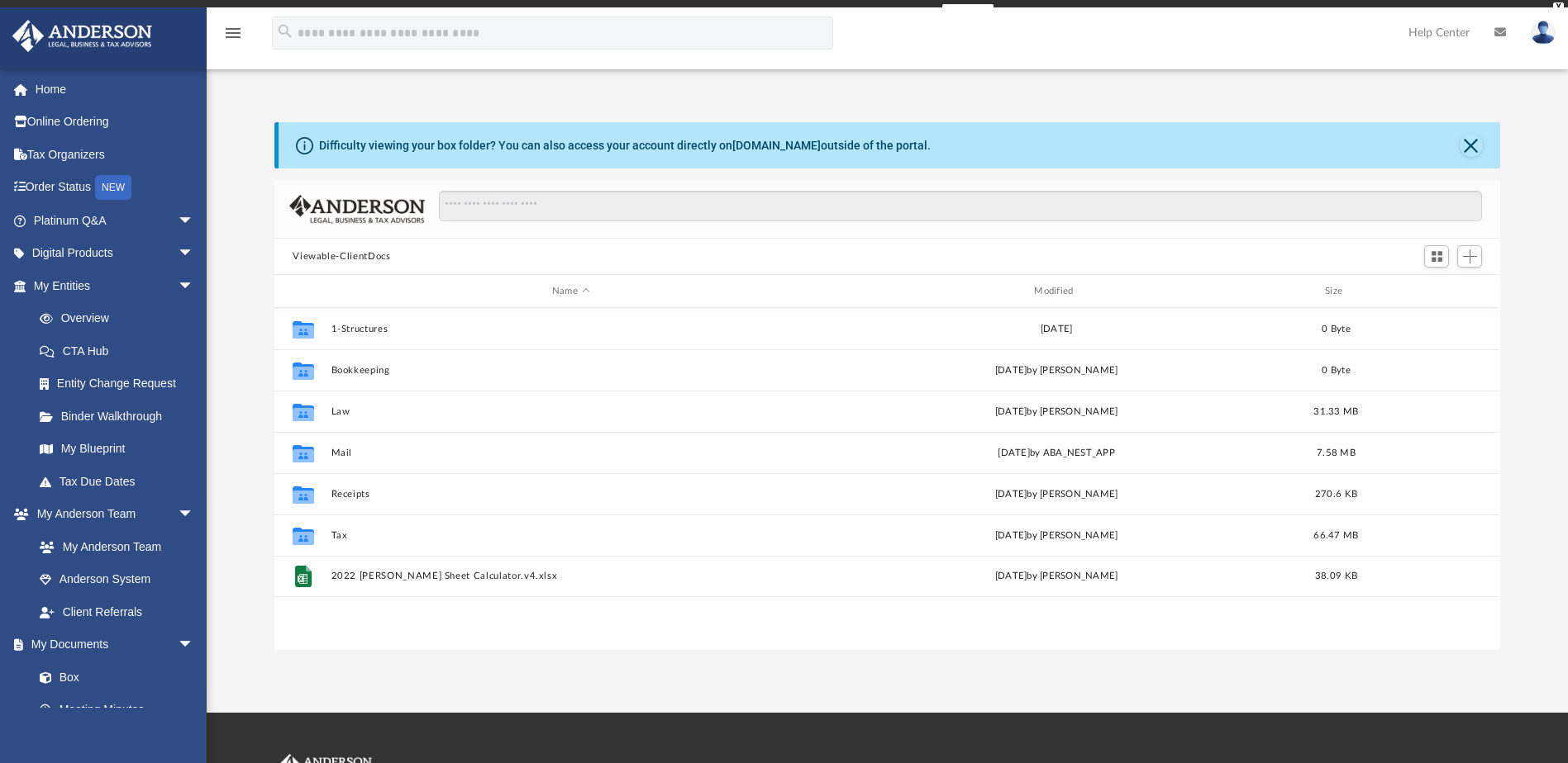
scroll to position [364, 1214]
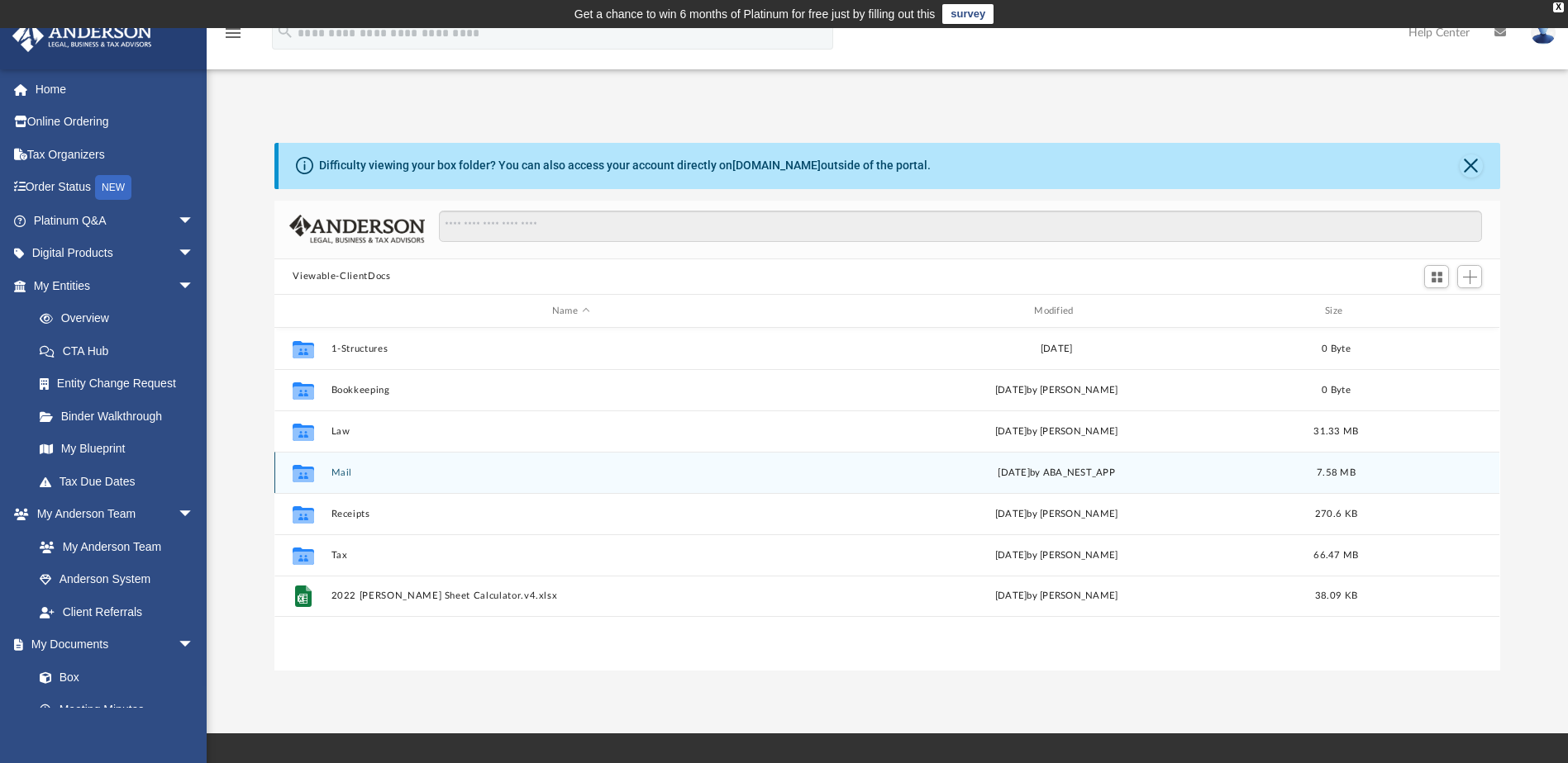
click at [344, 482] on div "Collaborated Folder Mail [DATE] by ABA_NEST_APP 7.58 MB" at bounding box center [886, 473] width 1225 height 41
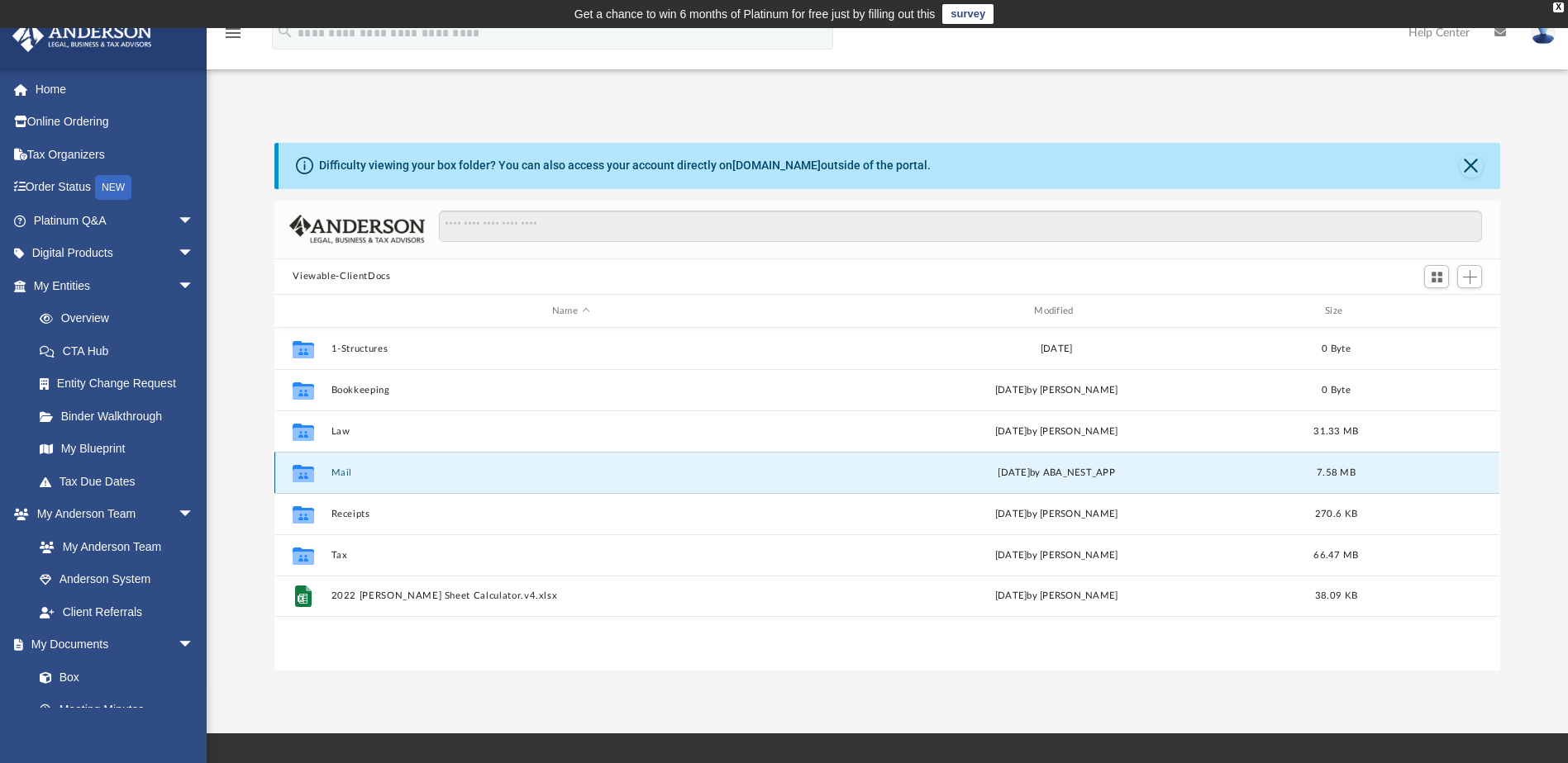
click at [347, 469] on button "Mail" at bounding box center [571, 473] width 478 height 10
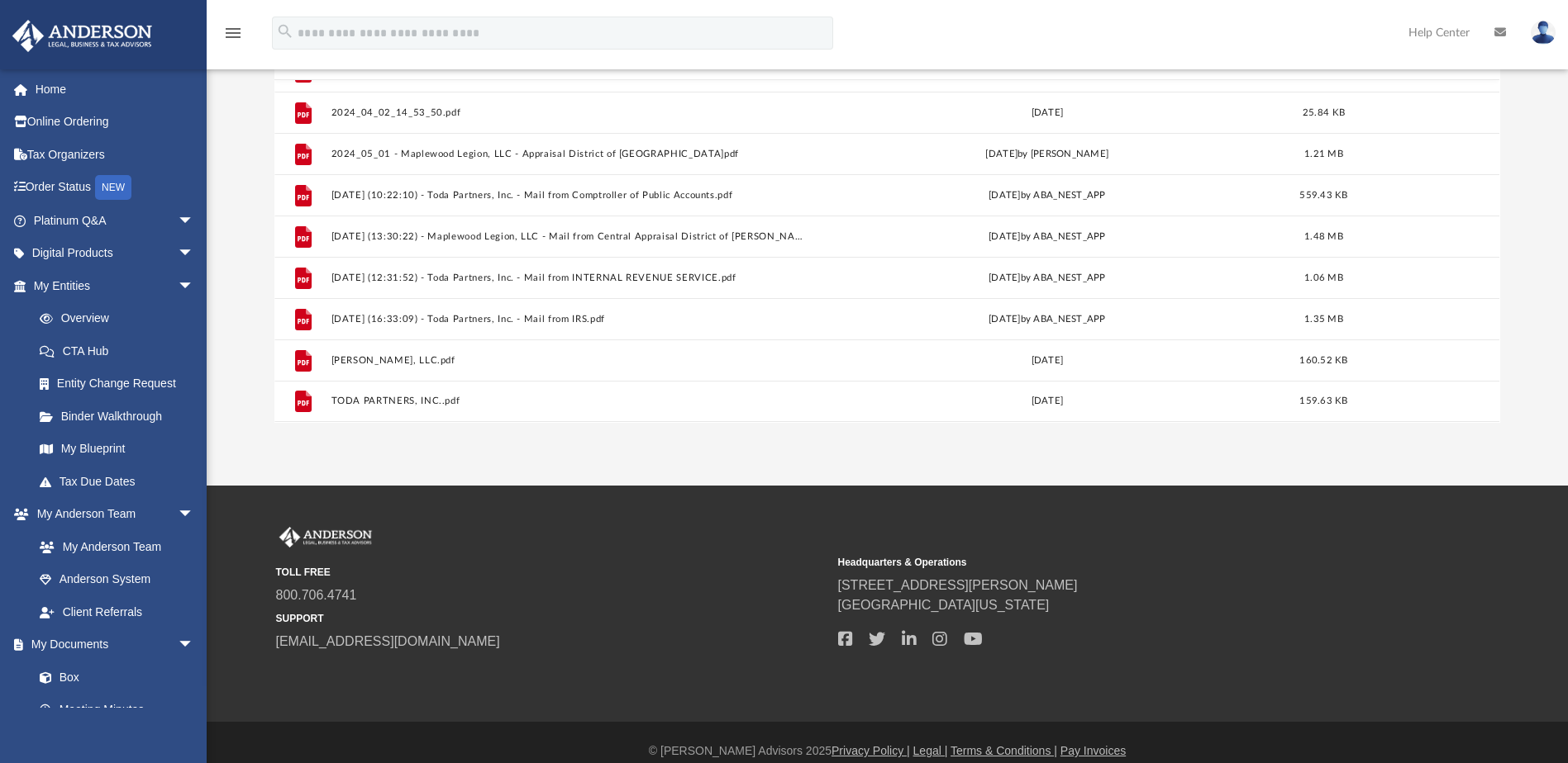
scroll to position [0, 0]
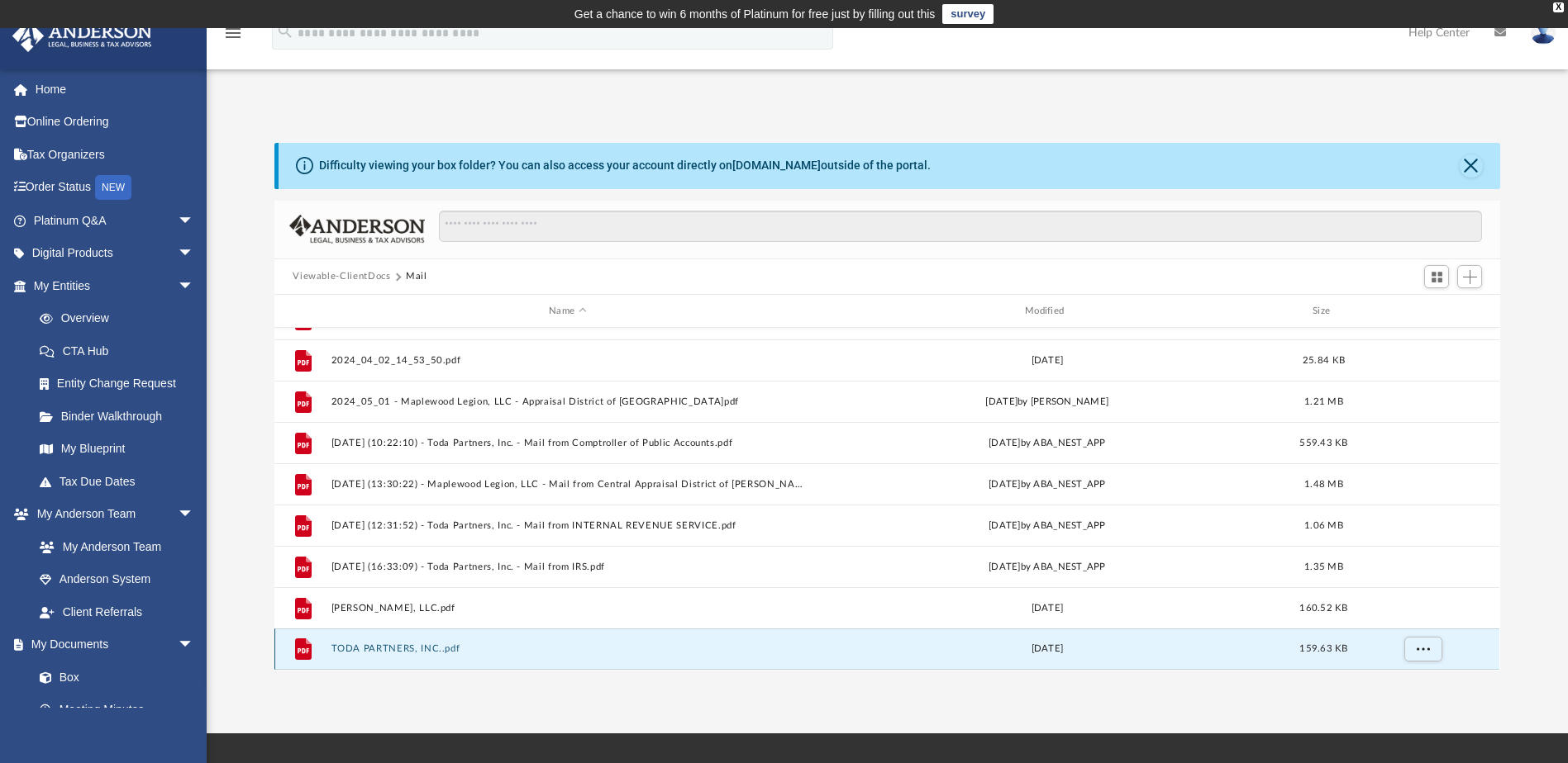
click at [420, 650] on button "TODA PARTNERS, INC..pdf" at bounding box center [568, 649] width 473 height 10
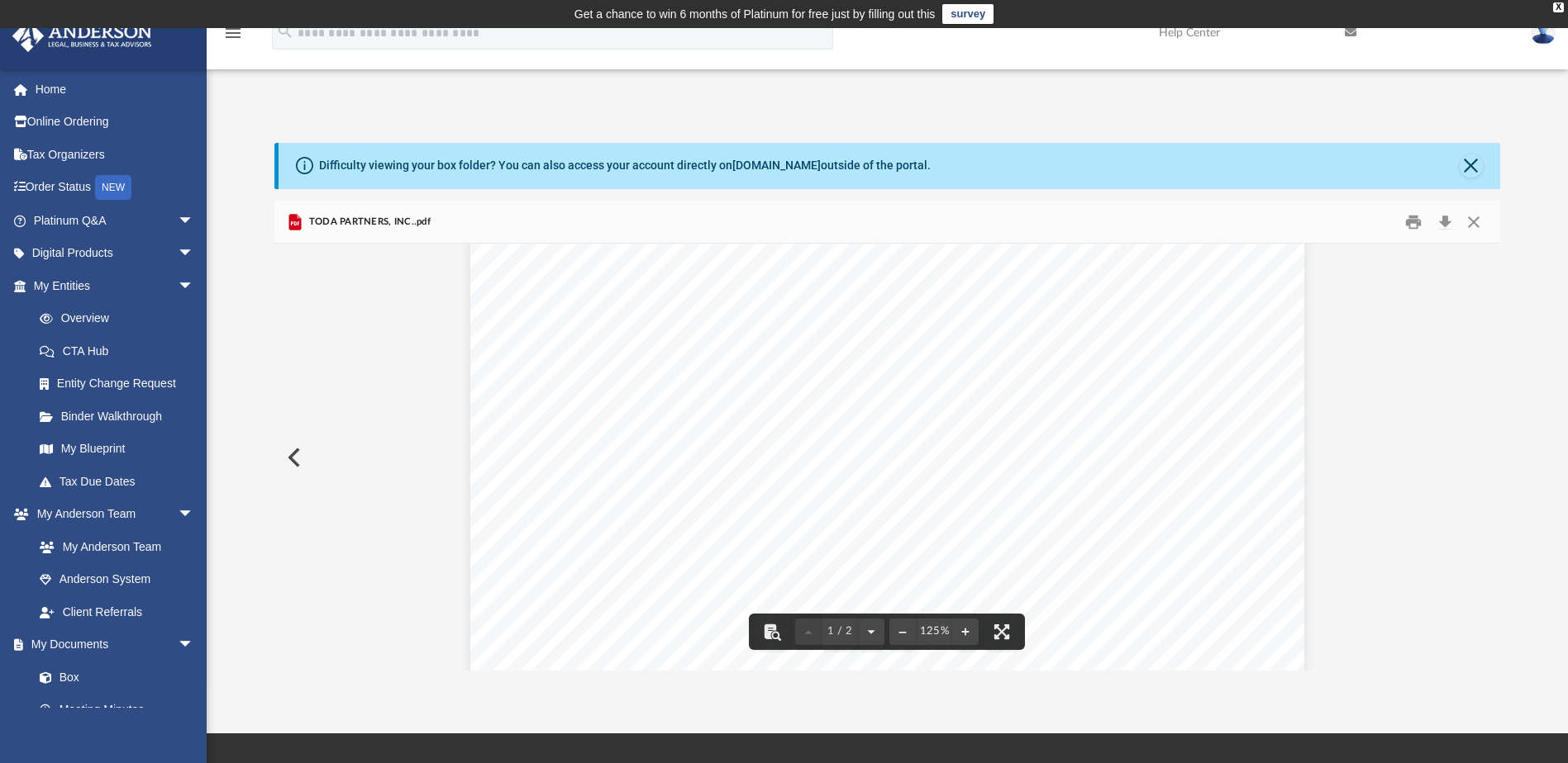
scroll to position [83, 0]
click at [1478, 223] on button "Close" at bounding box center [1474, 221] width 30 height 25
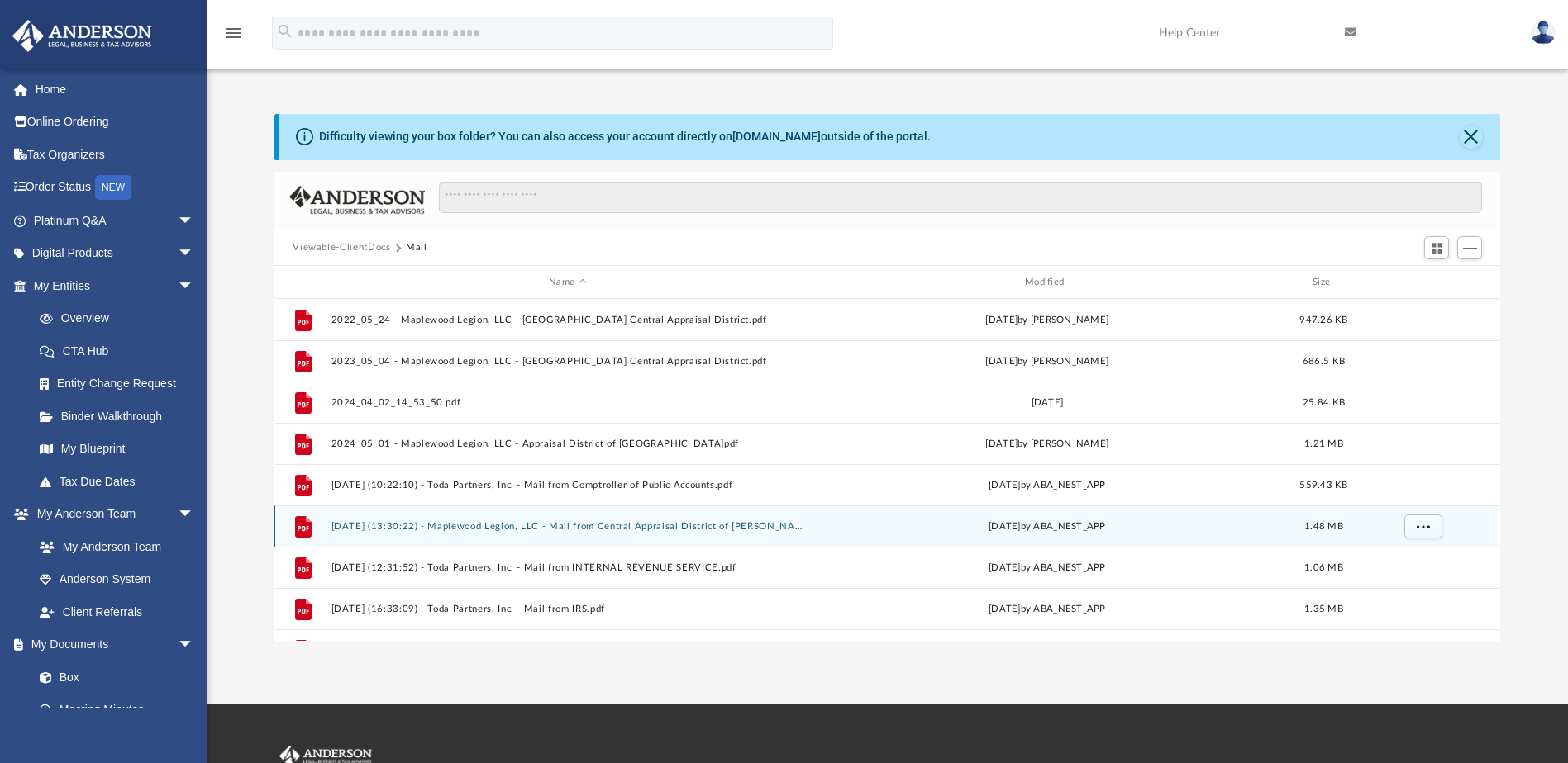
scroll to position [0, 0]
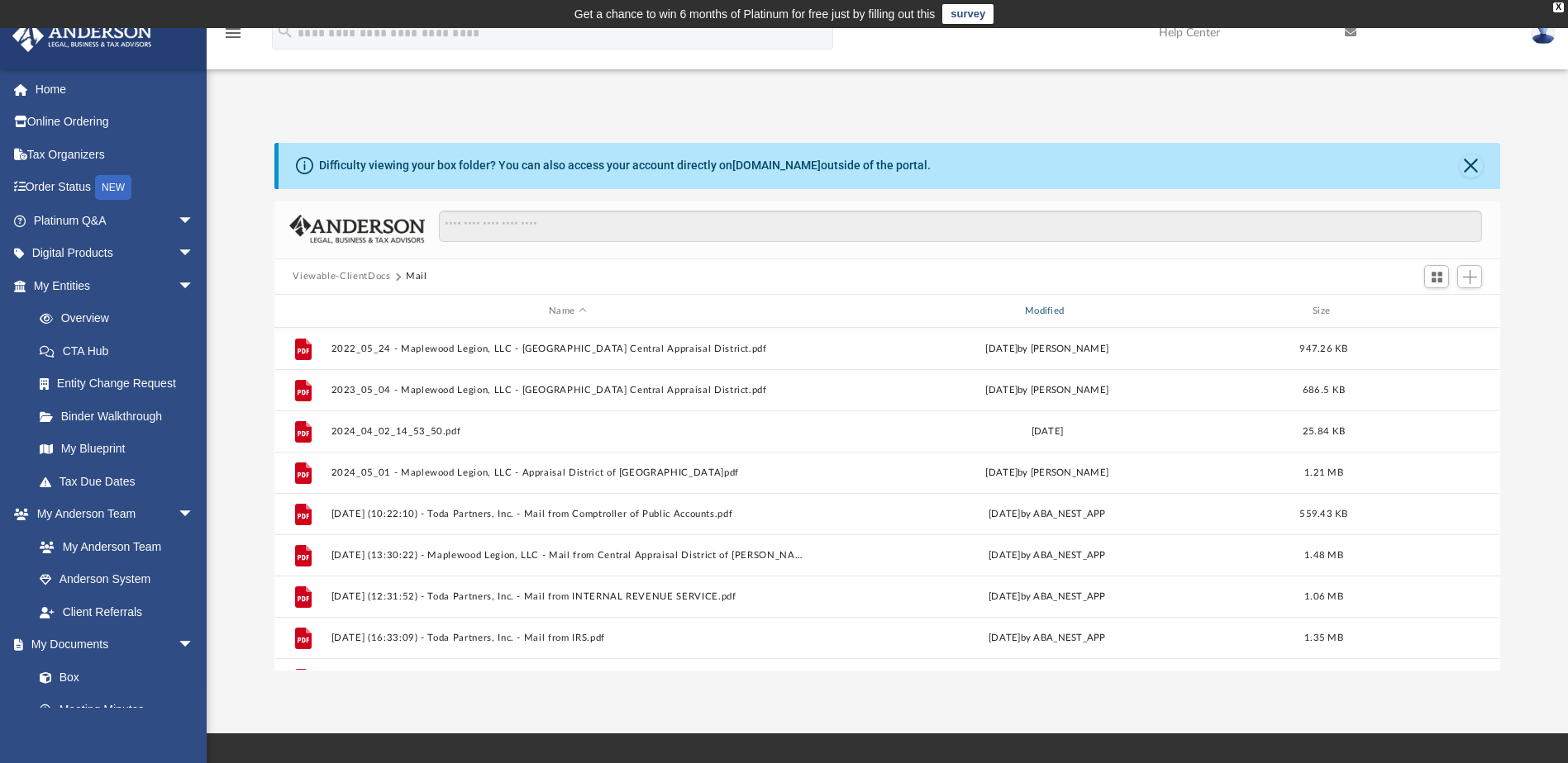
click at [1051, 315] on div "Modified" at bounding box center [1046, 312] width 473 height 15
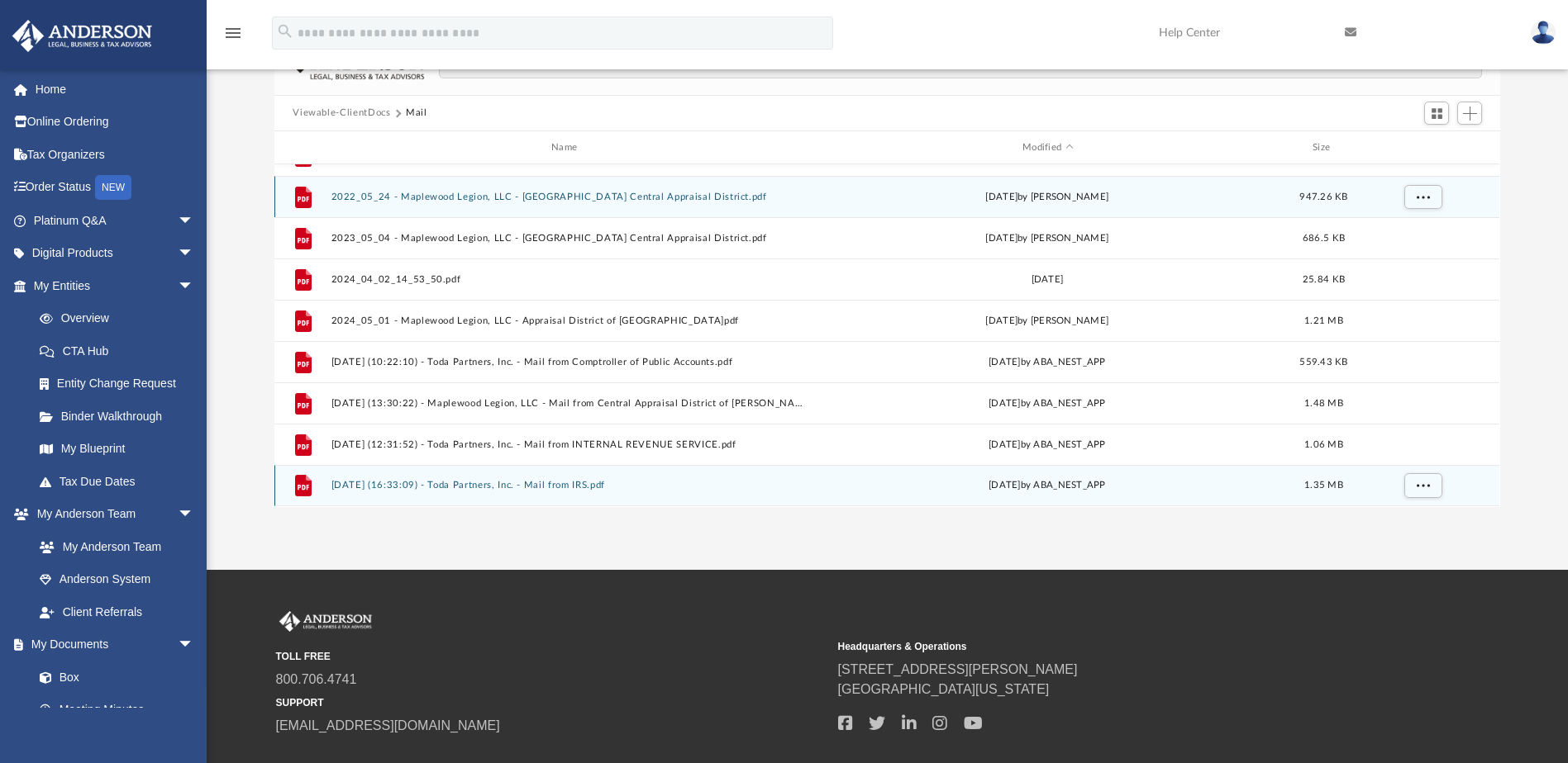
scroll to position [165, 0]
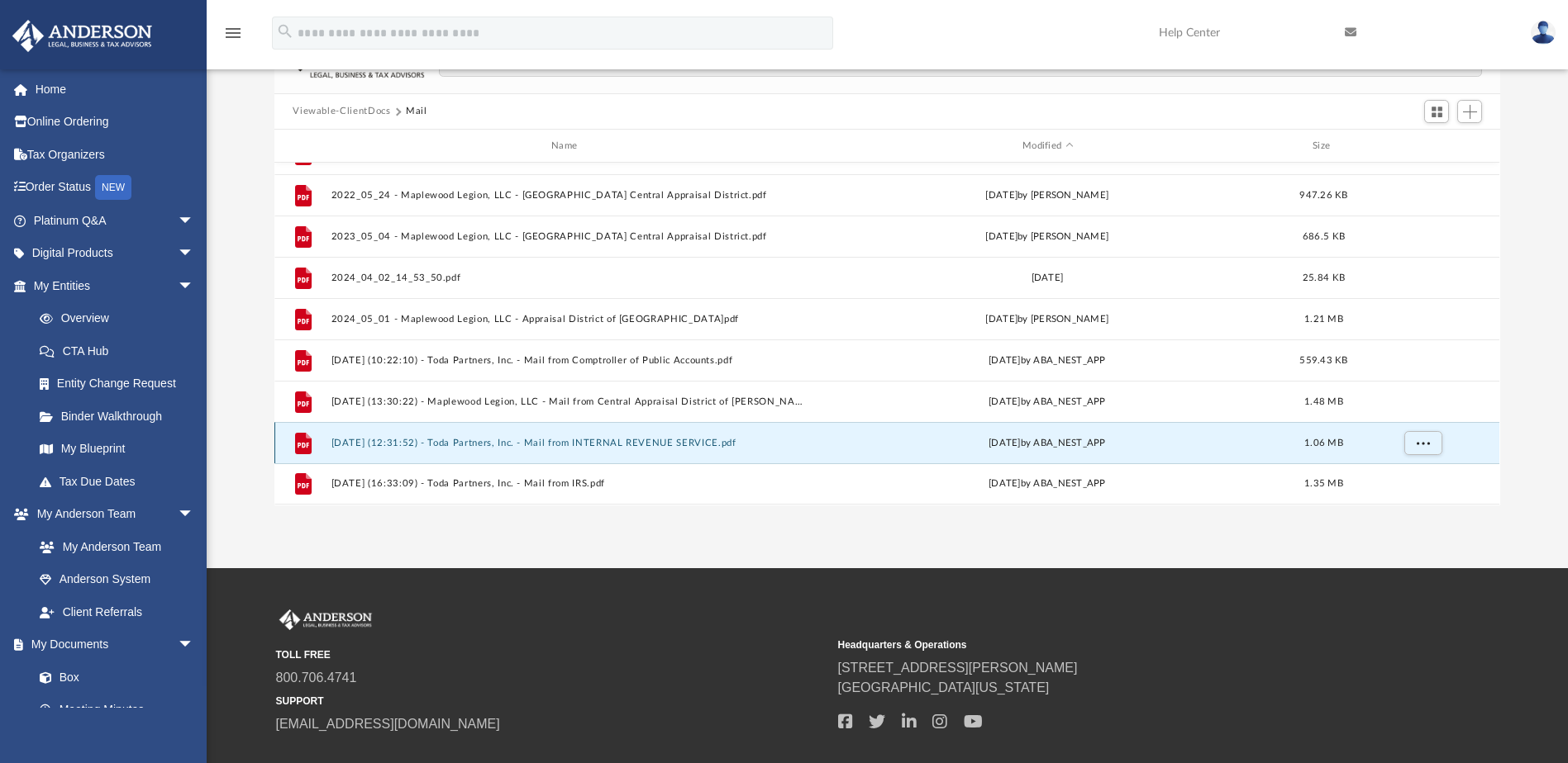
click at [522, 442] on button "2025.06.19 (12:31:52) - Toda Partners, Inc. - Mail from INTERNAL REVENUE SERVIC…" at bounding box center [568, 443] width 473 height 10
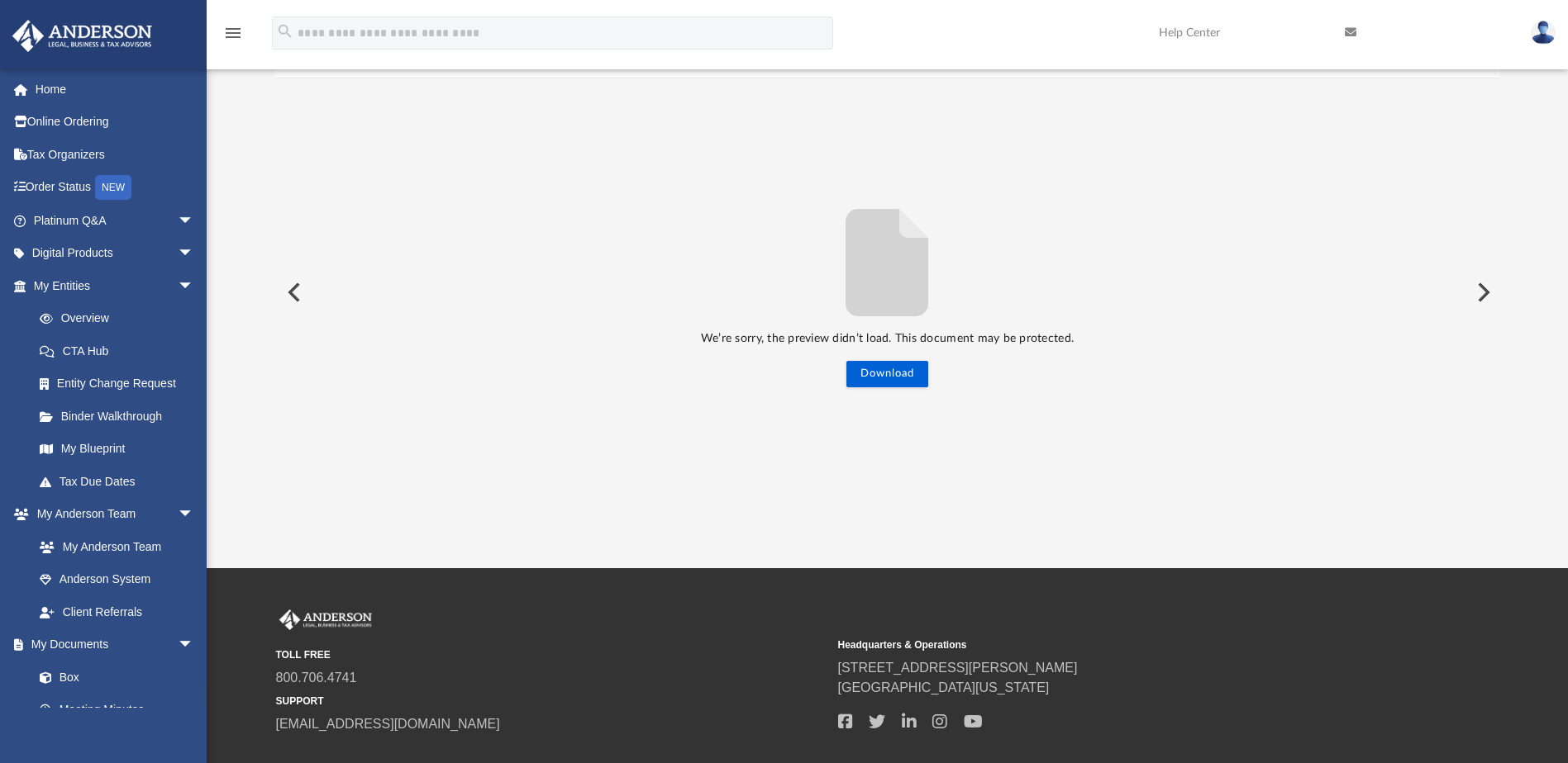
click at [1481, 288] on button "Preview" at bounding box center [1482, 292] width 37 height 46
click at [284, 288] on button "Preview" at bounding box center [292, 292] width 37 height 46
click at [893, 372] on button "Download" at bounding box center [886, 374] width 82 height 26
click at [653, 195] on div "We’re sorry, the preview didn’t load. This document may be protected. Download" at bounding box center [886, 292] width 1225 height 427
click at [1487, 291] on button "Preview" at bounding box center [1482, 292] width 37 height 46
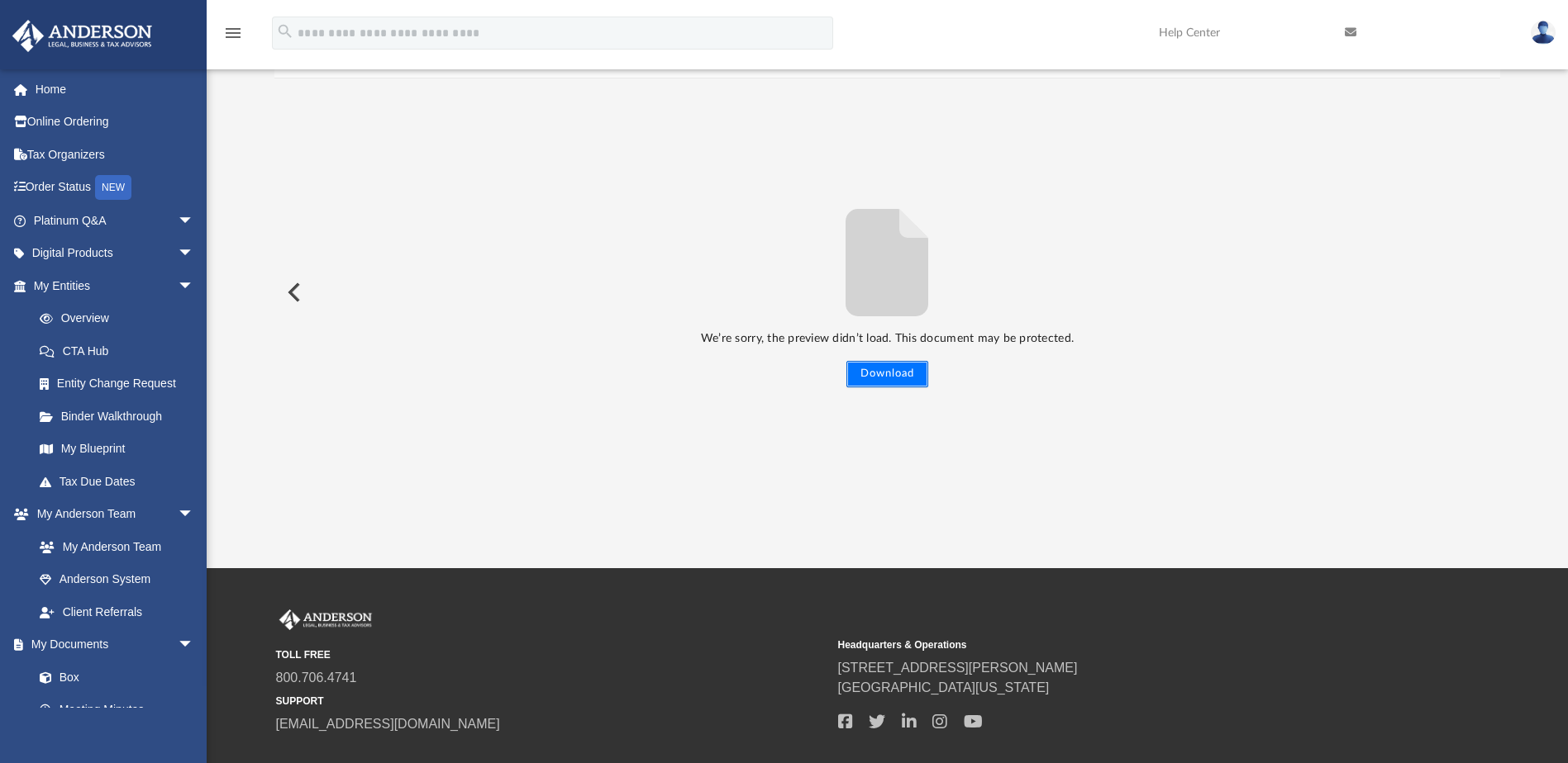
click at [893, 376] on button "Download" at bounding box center [886, 374] width 82 height 26
